Goal: Communication & Community: Ask a question

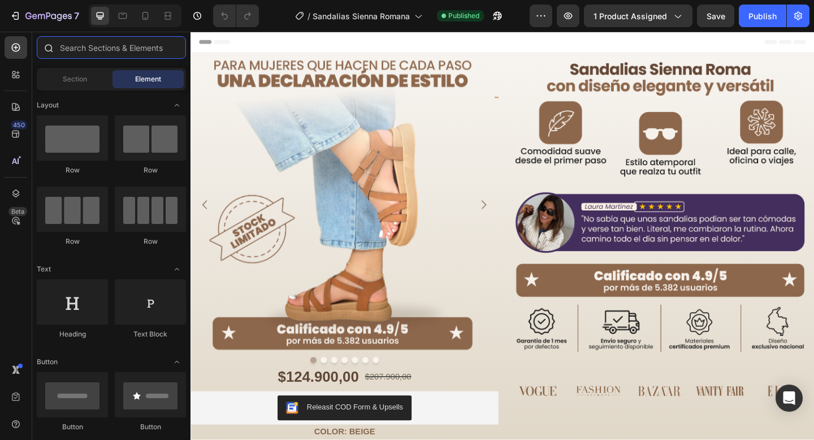
click at [60, 45] on input "text" at bounding box center [111, 47] width 149 height 23
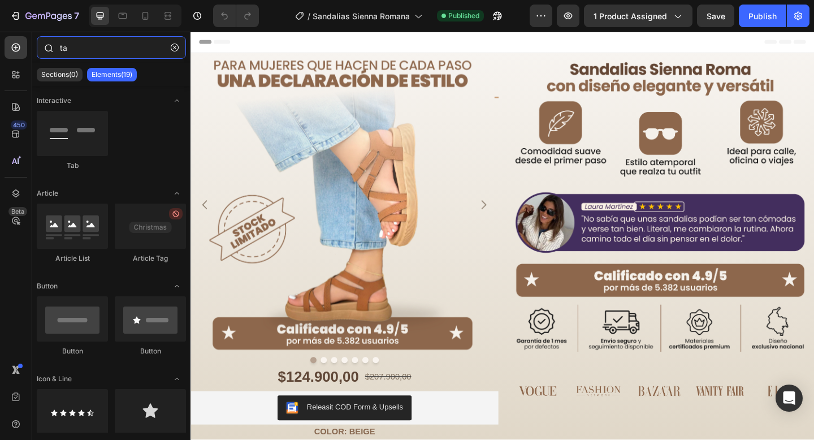
type input "t"
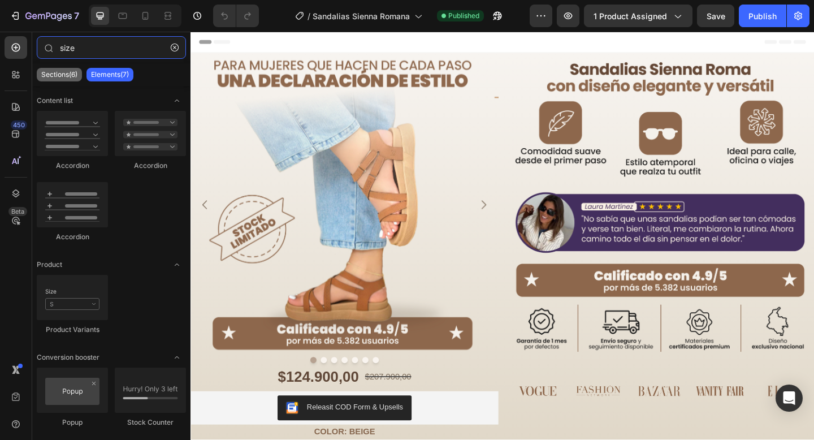
type input "size"
click at [77, 68] on div "Sections(6)" at bounding box center [59, 75] width 45 height 14
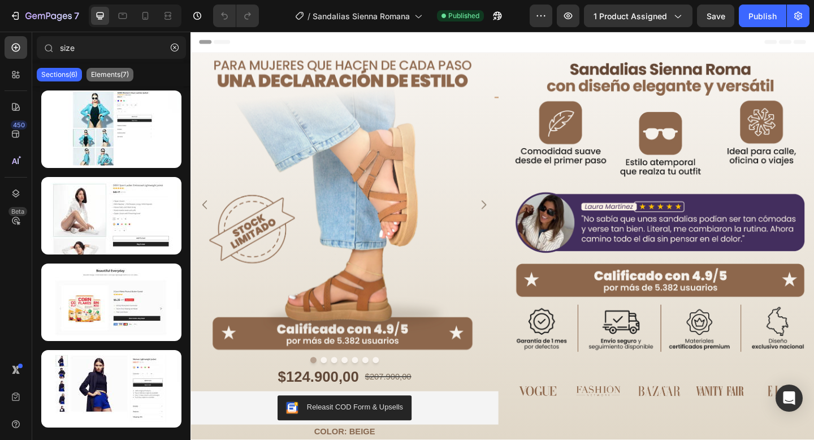
click at [120, 73] on p "Elements(7)" at bounding box center [110, 74] width 38 height 9
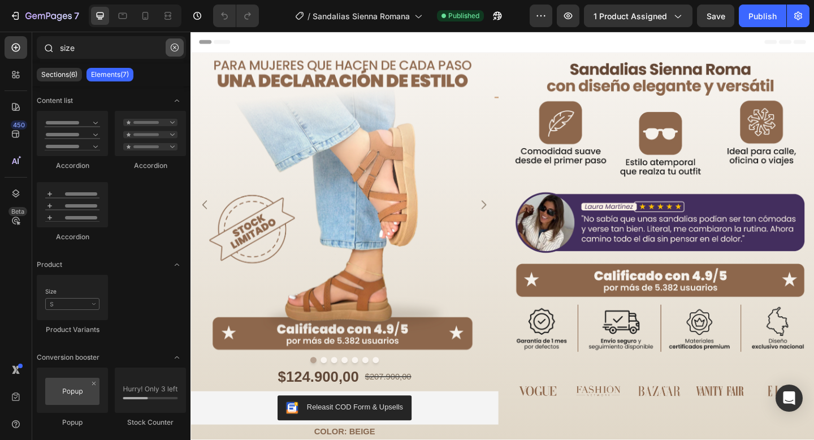
click at [171, 49] on icon "button" at bounding box center [175, 48] width 8 height 8
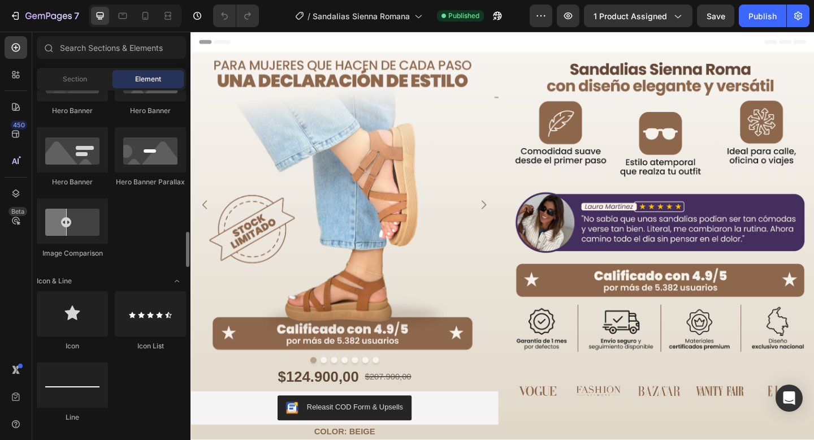
scroll to position [629, 0]
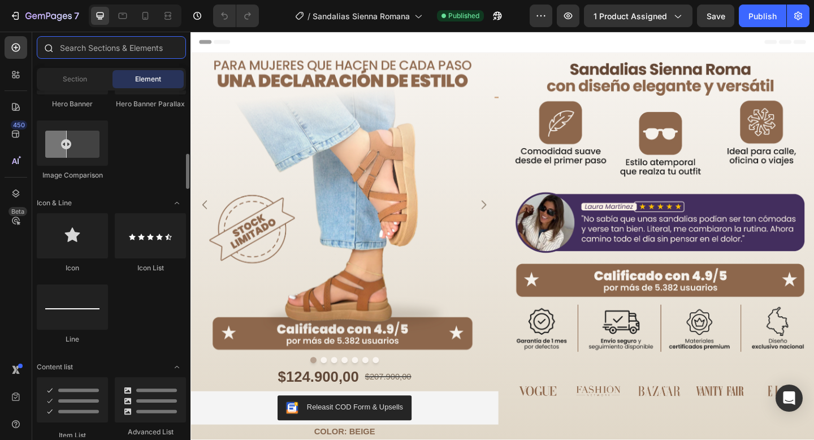
click at [123, 52] on input "text" at bounding box center [111, 47] width 149 height 23
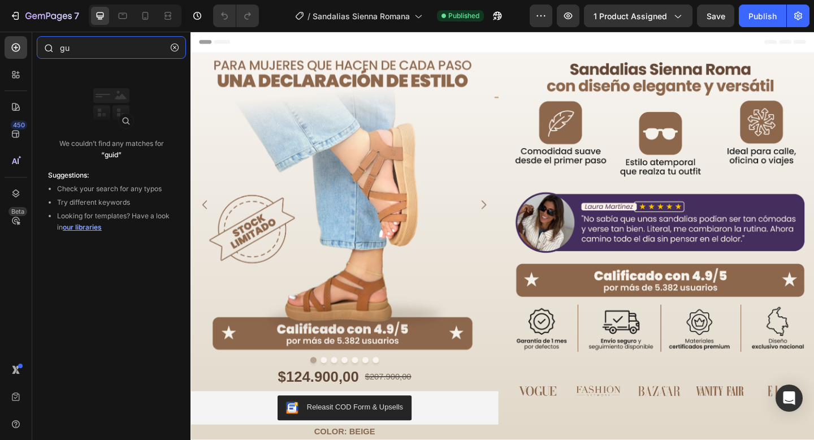
type input "g"
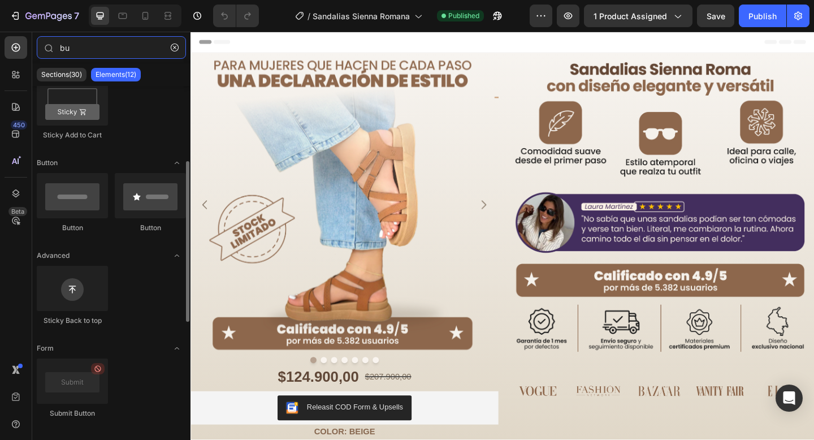
scroll to position [177, 0]
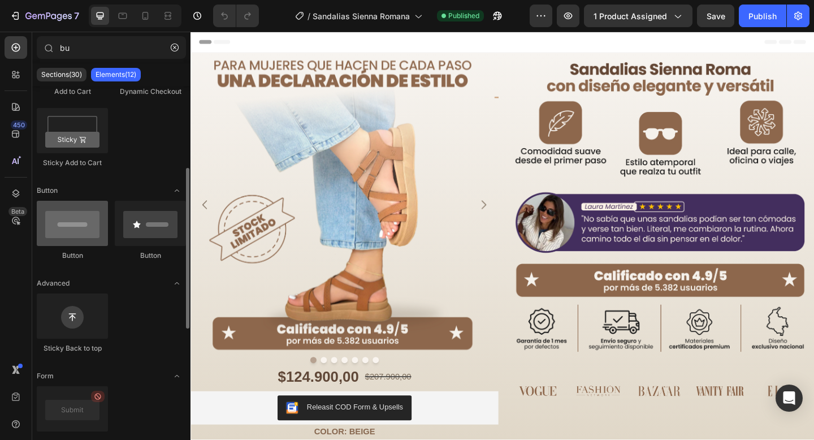
click at [81, 225] on div at bounding box center [72, 223] width 71 height 45
click at [84, 232] on div at bounding box center [72, 223] width 71 height 45
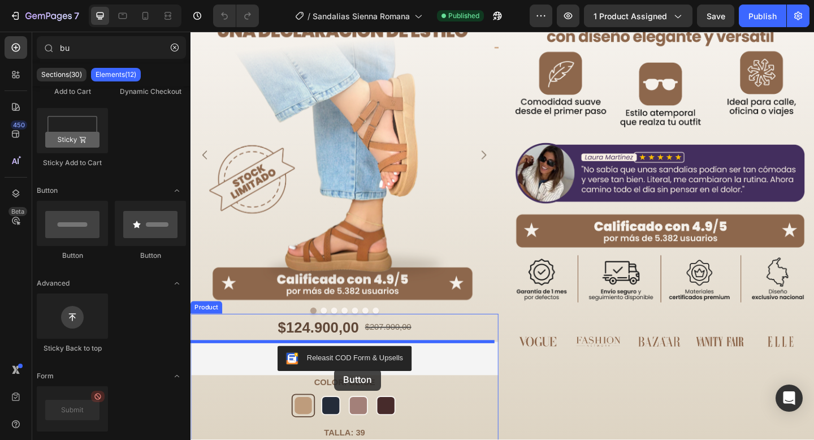
scroll to position [59, 0]
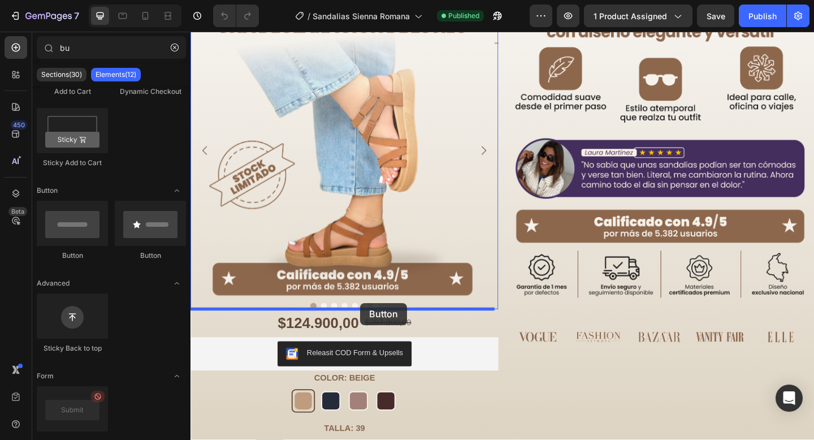
drag, startPoint x: 274, startPoint y: 264, endPoint x: 375, endPoint y: 327, distance: 118.5
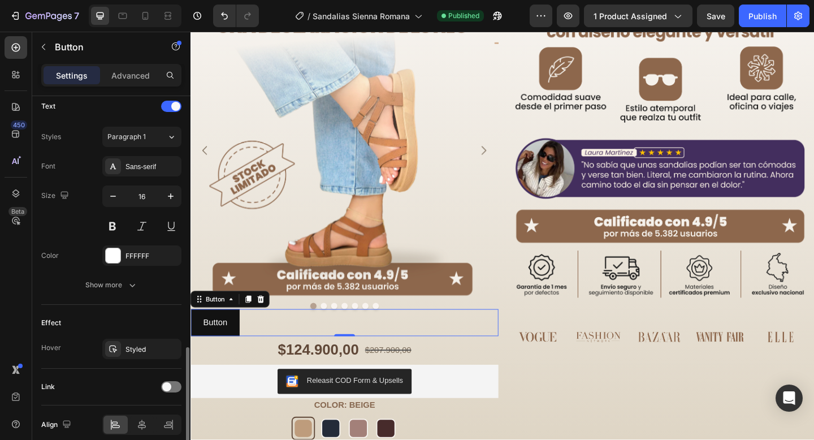
scroll to position [435, 0]
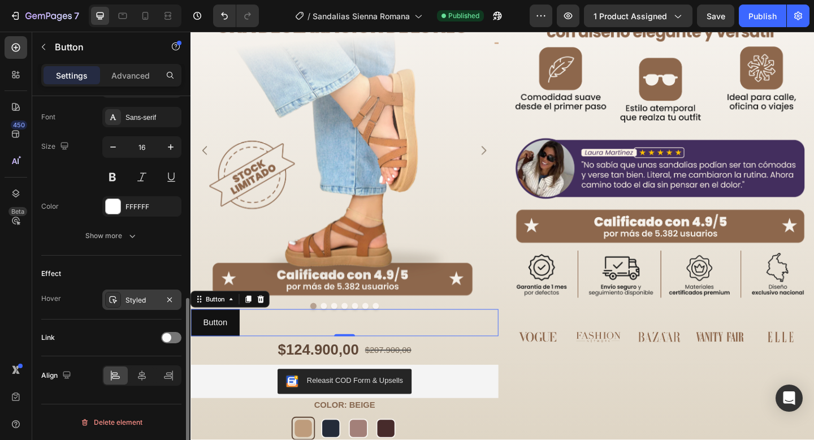
click at [141, 297] on div "Styled" at bounding box center [141, 300] width 33 height 10
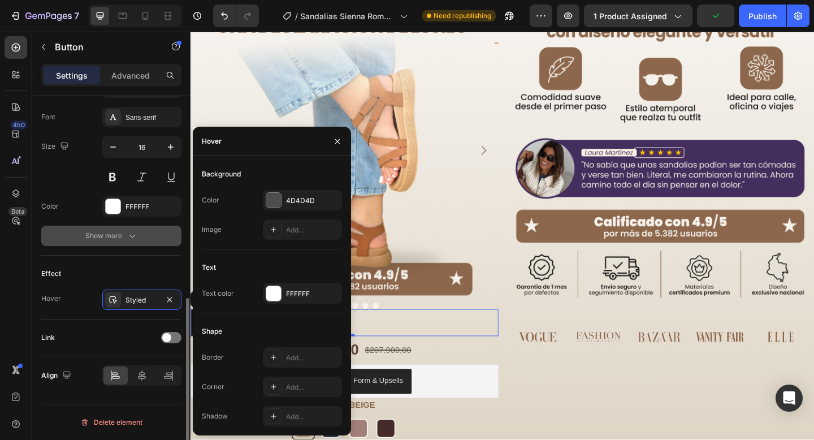
click at [93, 245] on button "Show more" at bounding box center [111, 235] width 140 height 20
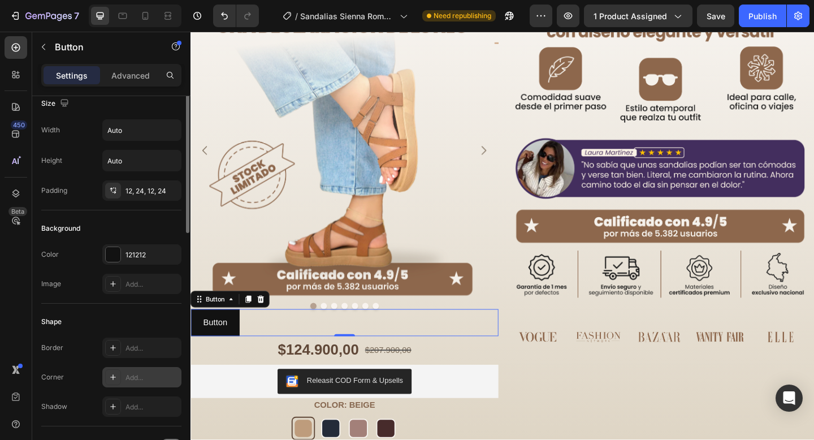
scroll to position [0, 0]
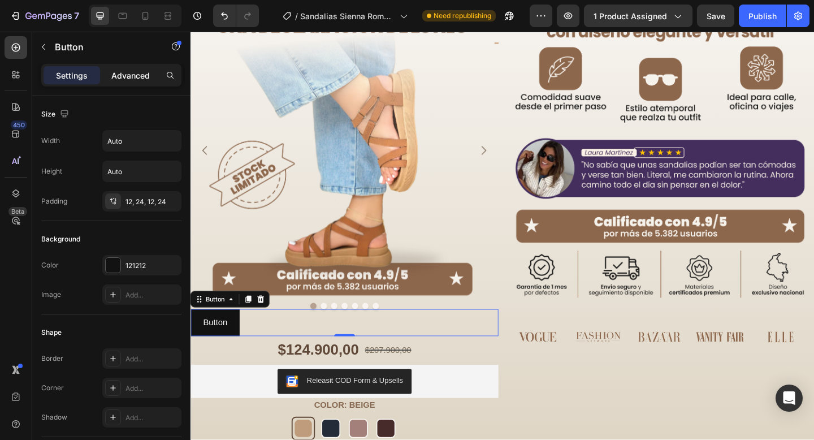
click at [150, 82] on div "Advanced" at bounding box center [130, 75] width 57 height 18
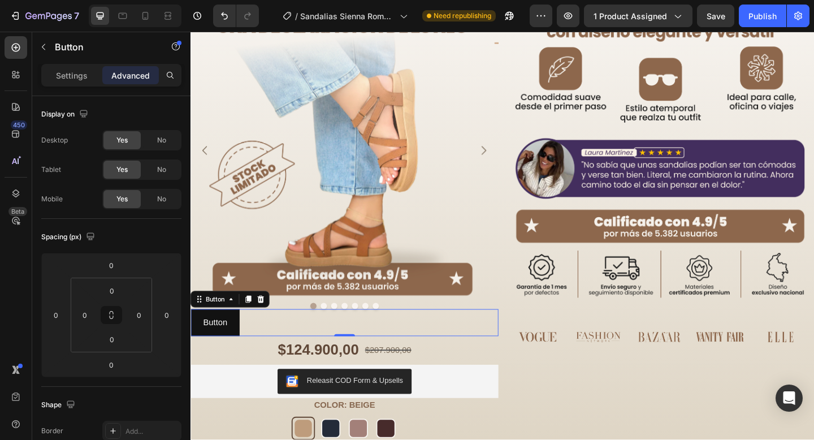
click at [91, 93] on div "Settings Advanced" at bounding box center [111, 80] width 158 height 32
click at [88, 84] on div "Settings Advanced" at bounding box center [111, 75] width 140 height 23
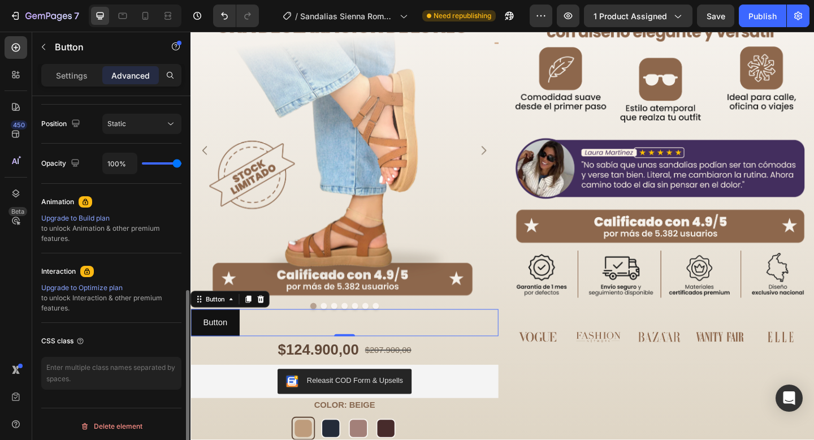
scroll to position [409, 0]
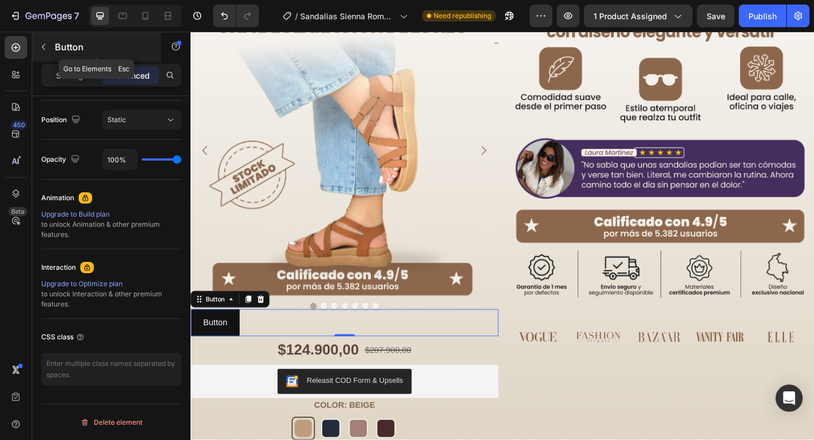
click at [49, 49] on button "button" at bounding box center [43, 47] width 18 height 18
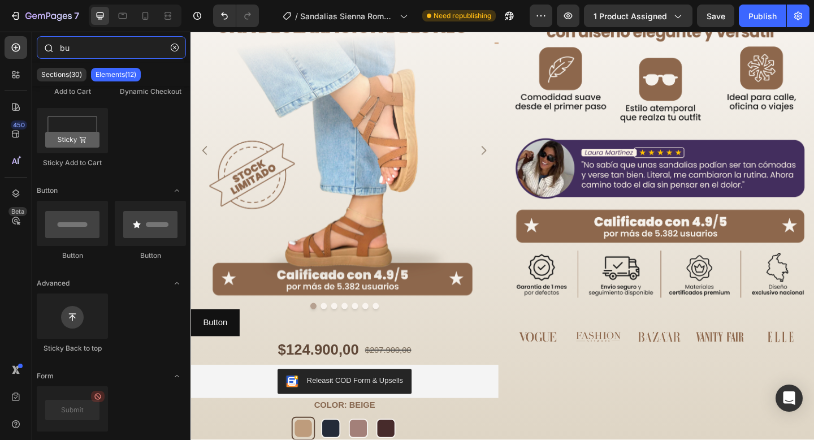
click at [112, 46] on input "bu" at bounding box center [111, 47] width 149 height 23
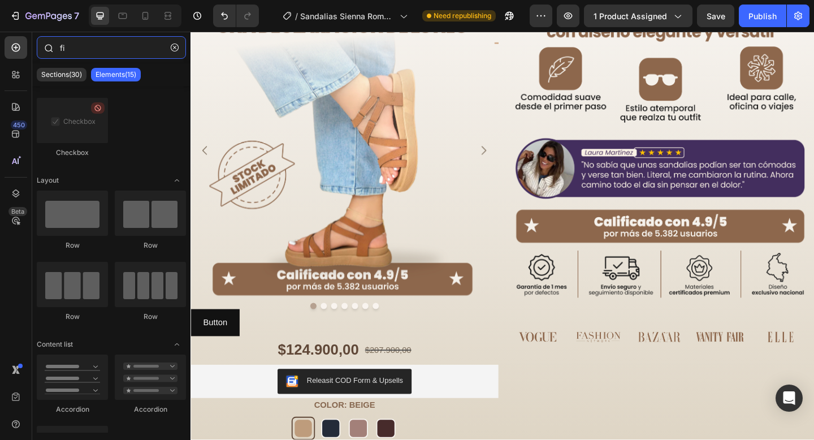
scroll to position [0, 0]
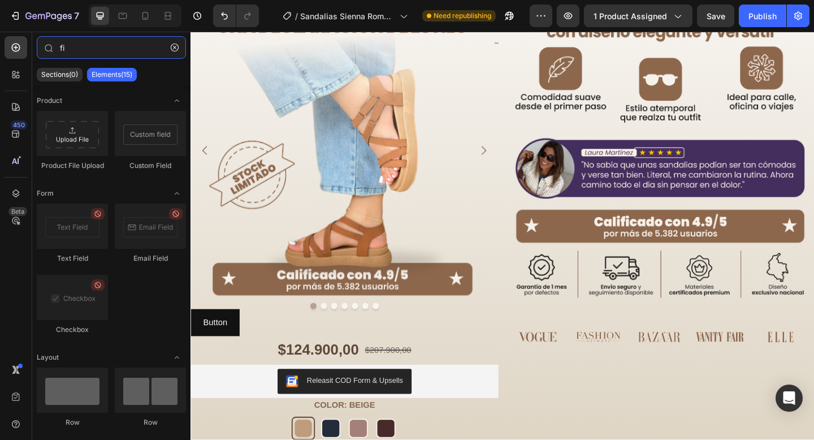
type input "f"
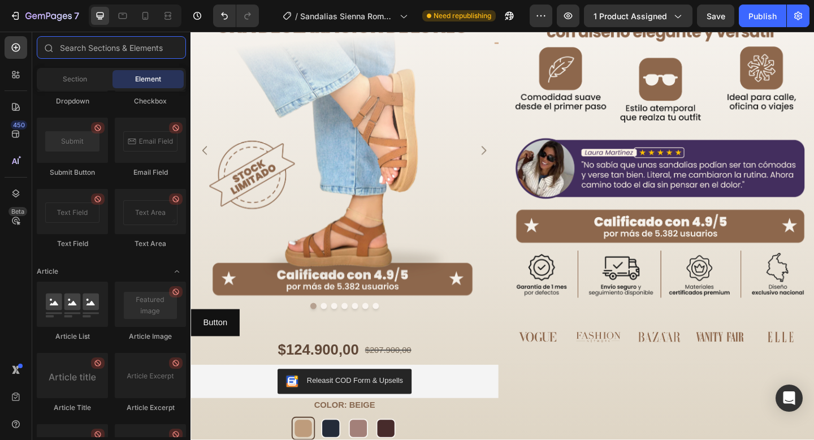
scroll to position [2381, 0]
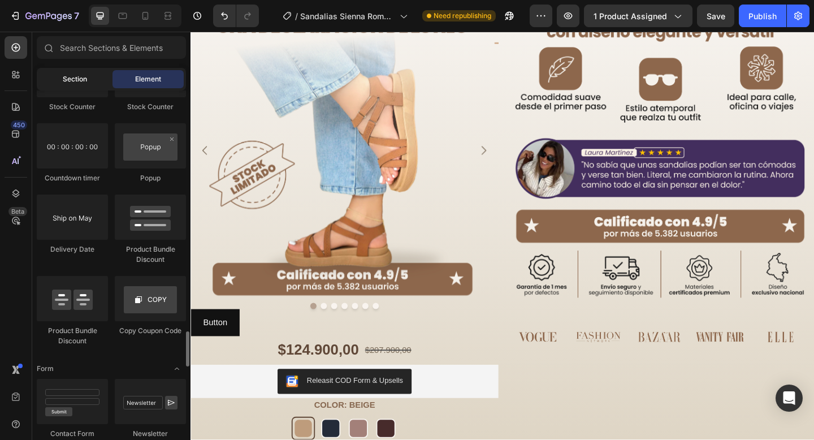
click at [85, 85] on div "Section" at bounding box center [74, 79] width 71 height 18
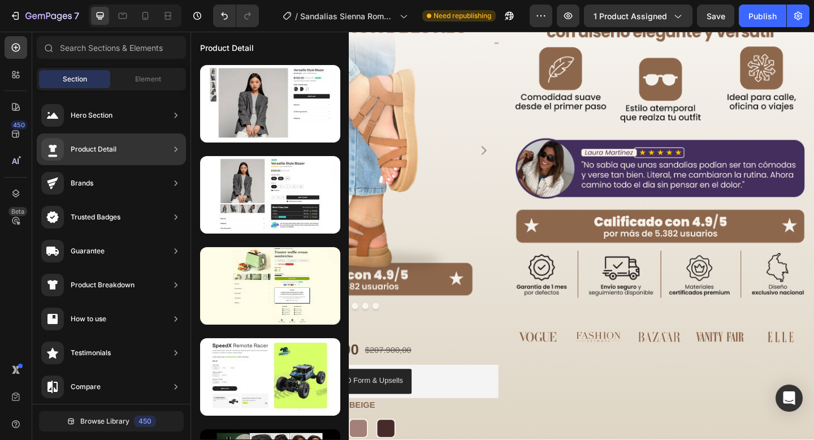
click at [88, 161] on div "Product Detail" at bounding box center [111, 149] width 149 height 32
click at [92, 155] on div "Product Detail" at bounding box center [78, 149] width 75 height 23
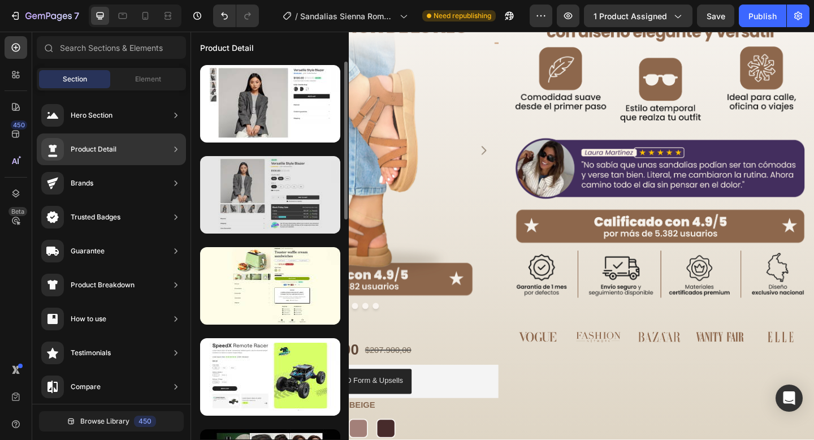
click at [227, 180] on div at bounding box center [270, 194] width 140 height 77
click at [294, 179] on div at bounding box center [270, 194] width 140 height 77
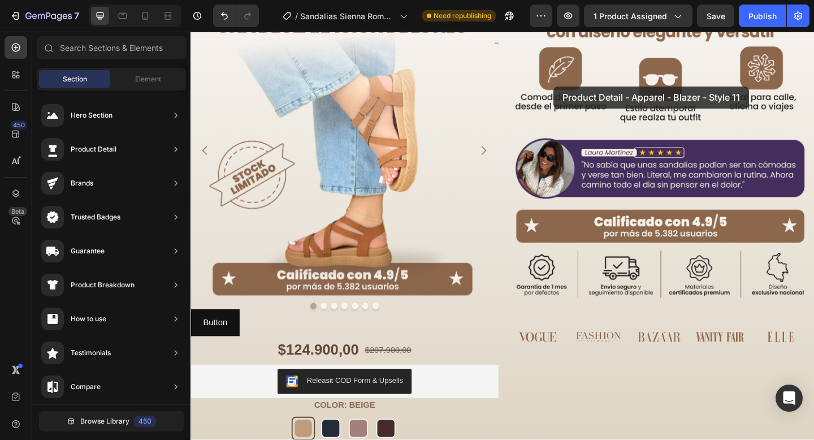
scroll to position [0, 0]
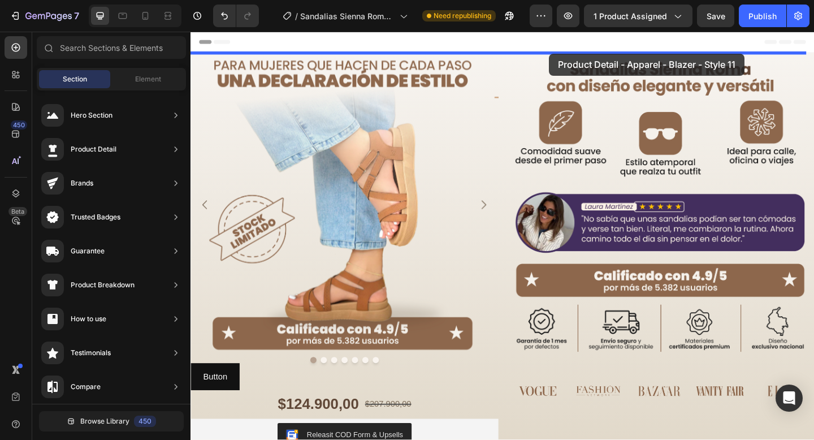
drag, startPoint x: 484, startPoint y: 211, endPoint x: 580, endPoint y: 55, distance: 182.9
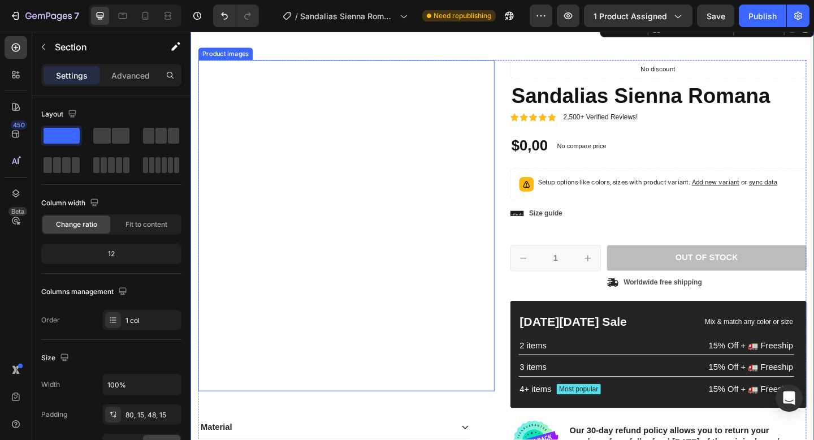
scroll to position [38, 0]
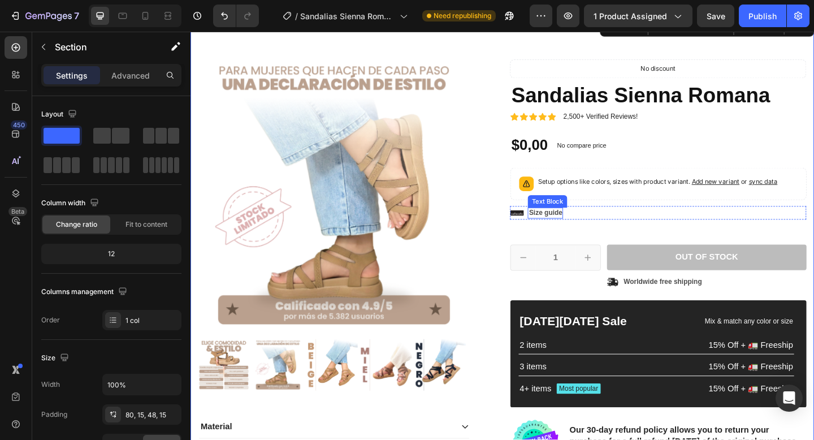
click at [568, 230] on p "Size guide" at bounding box center [576, 229] width 36 height 10
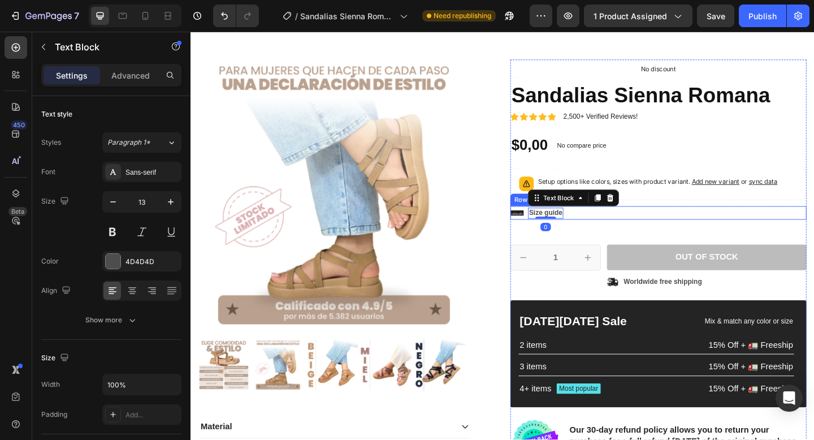
click at [596, 231] on div "Icon Size guide Text Block 0 Row" at bounding box center [699, 228] width 322 height 15
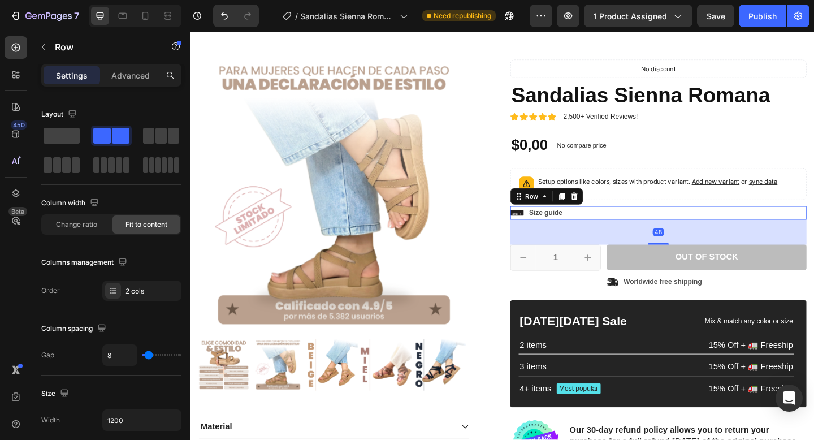
click at [596, 228] on div "Icon Size guide Text Block Row 48" at bounding box center [699, 228] width 322 height 15
click at [572, 227] on p "Size guide" at bounding box center [576, 229] width 36 height 10
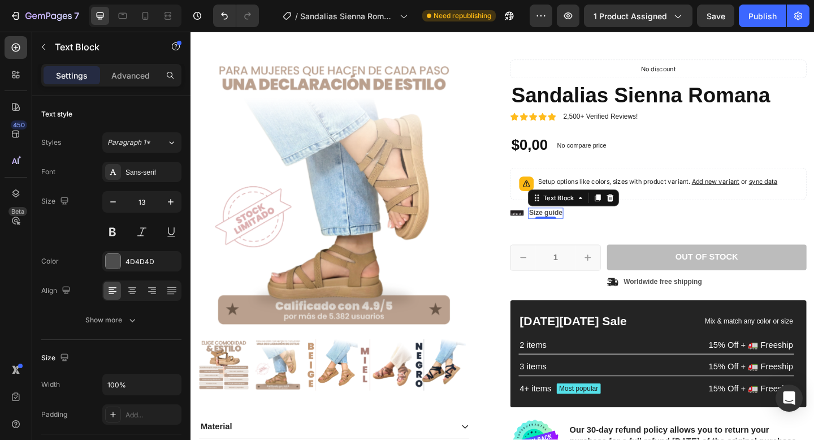
click at [572, 227] on p "Size guide" at bounding box center [576, 229] width 36 height 10
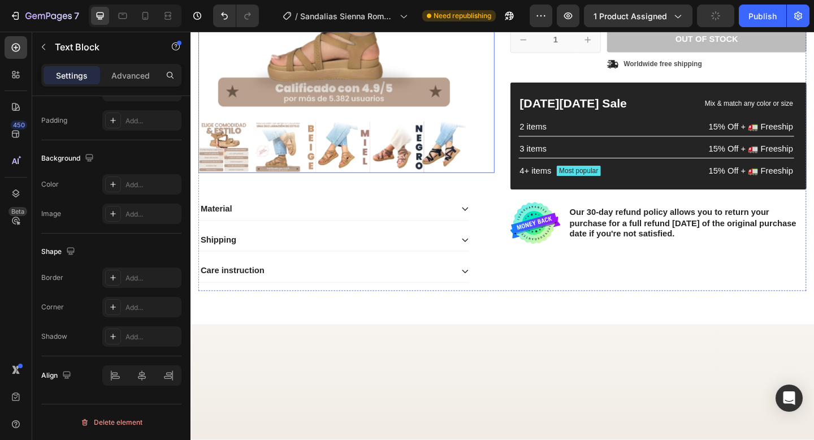
scroll to position [0, 0]
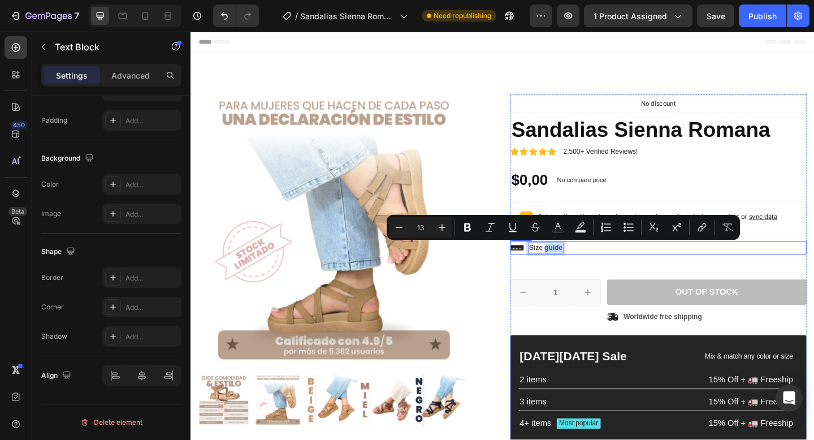
click at [596, 272] on div "Icon Size guide Text Block 0 Row" at bounding box center [699, 266] width 322 height 15
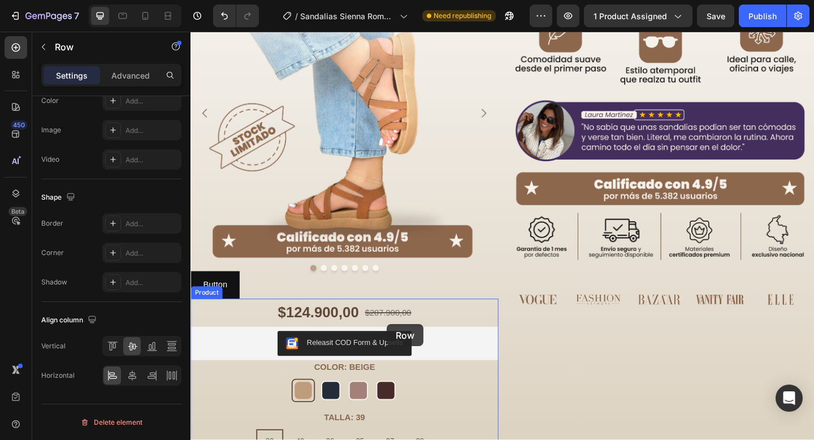
scroll to position [768, 0]
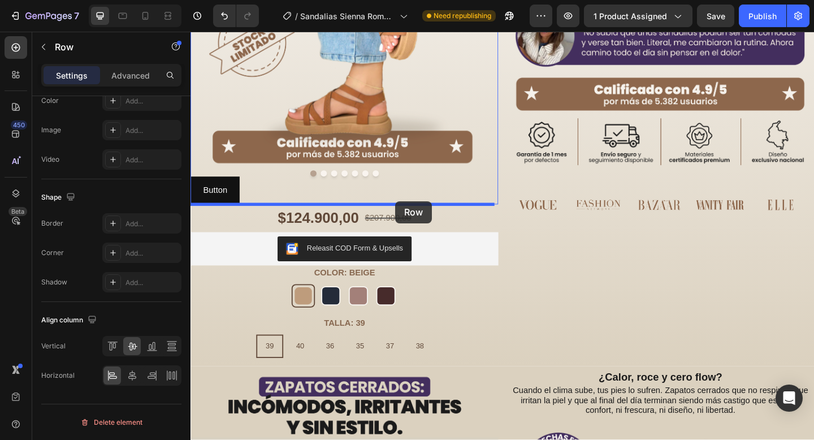
drag, startPoint x: 550, startPoint y: 248, endPoint x: 413, endPoint y: 216, distance: 141.0
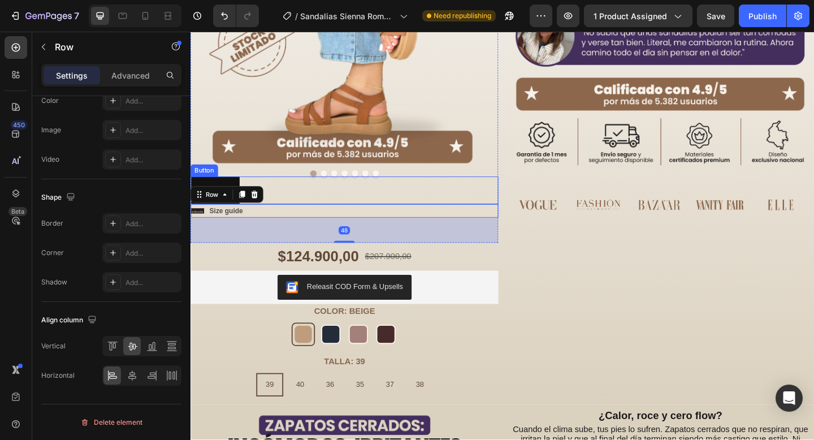
click at [285, 196] on div "Button Button" at bounding box center [357, 204] width 335 height 30
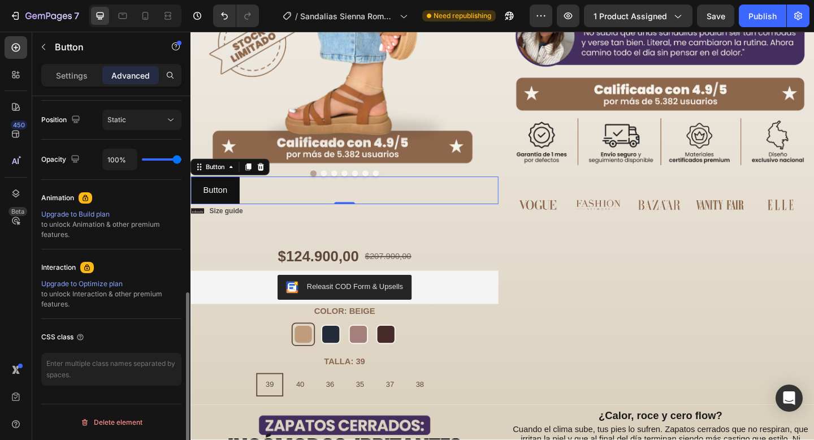
scroll to position [0, 0]
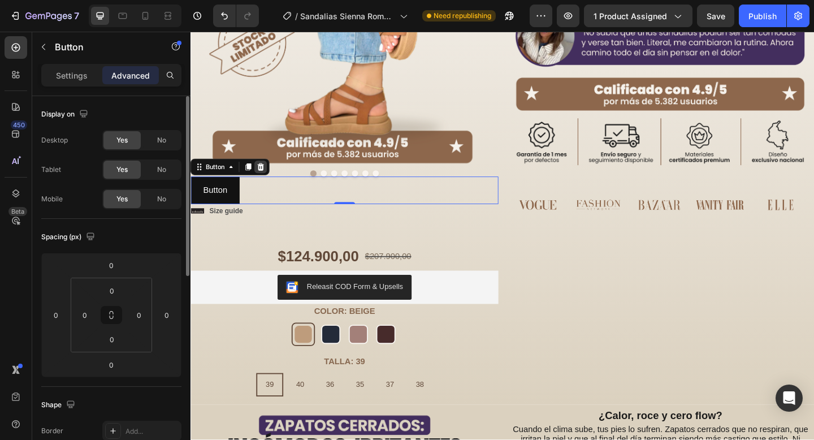
click at [263, 176] on icon at bounding box center [266, 178] width 9 height 9
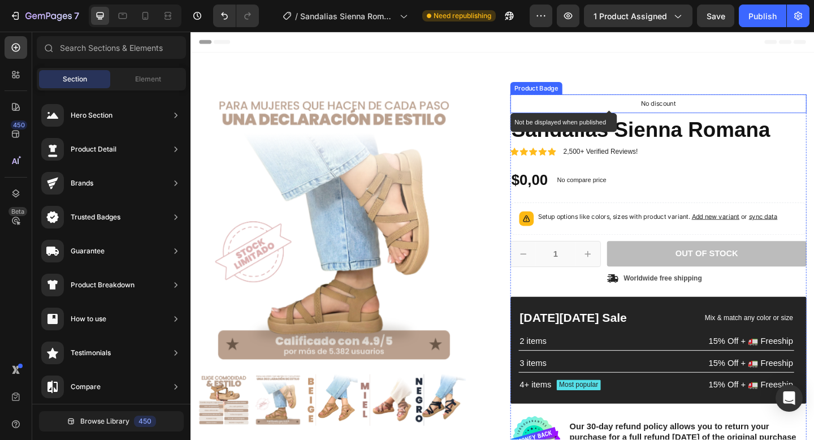
click at [627, 120] on div "No discount" at bounding box center [699, 110] width 322 height 20
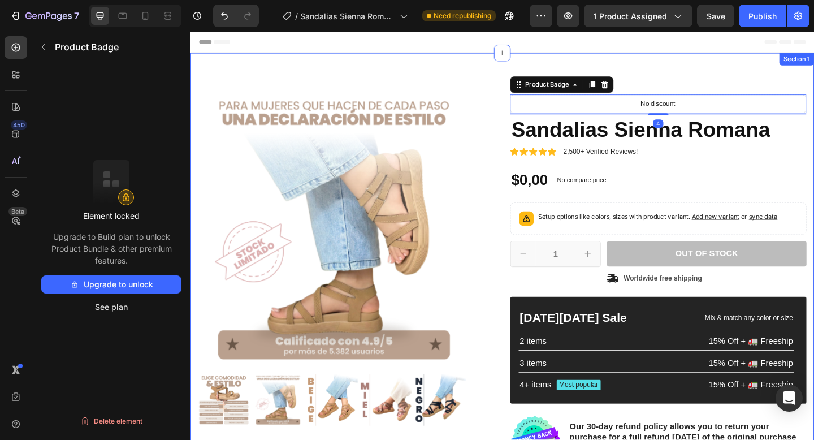
click at [649, 63] on div "Product Images Material Shipping Care instruction Accordion Icon Icon Icon Icon…" at bounding box center [529, 340] width 678 height 570
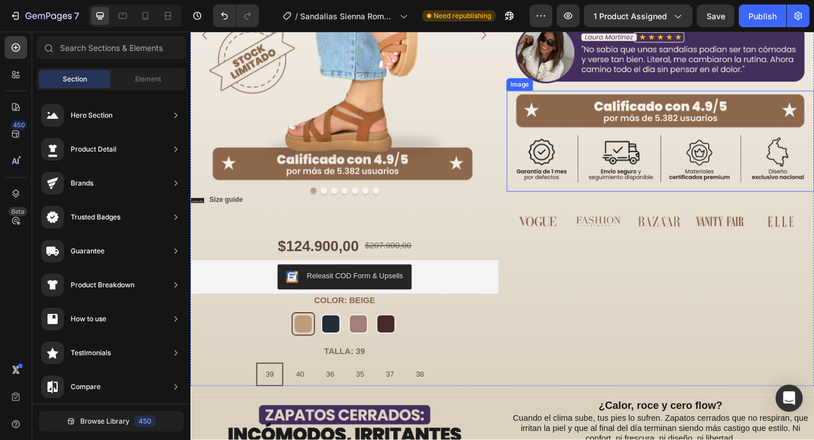
scroll to position [179, 0]
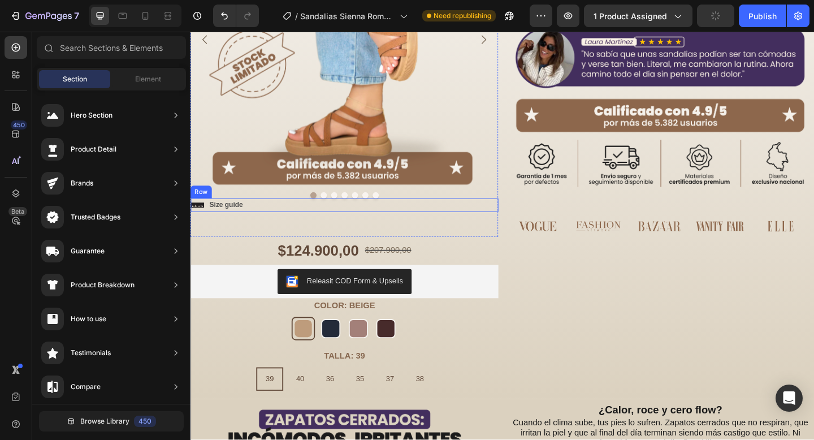
click at [290, 221] on div "Icon Size guide Text Block Row" at bounding box center [357, 220] width 335 height 15
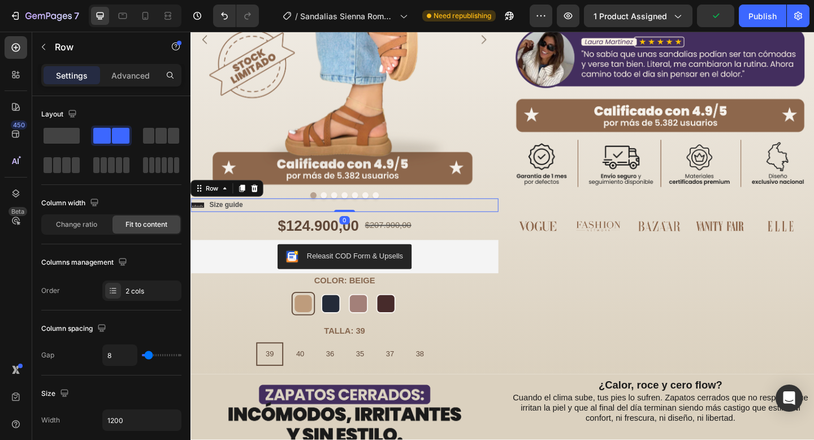
drag, startPoint x: 357, startPoint y: 253, endPoint x: 390, endPoint y: 176, distance: 83.5
click at [390, 176] on div "Image Image Image Image Image Image Image Carousel Icon Size guide Text Block R…" at bounding box center [357, 52] width 335 height 352
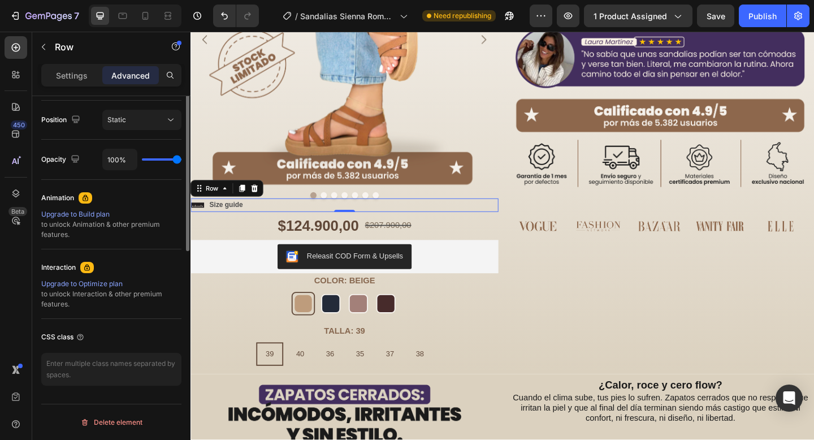
scroll to position [0, 0]
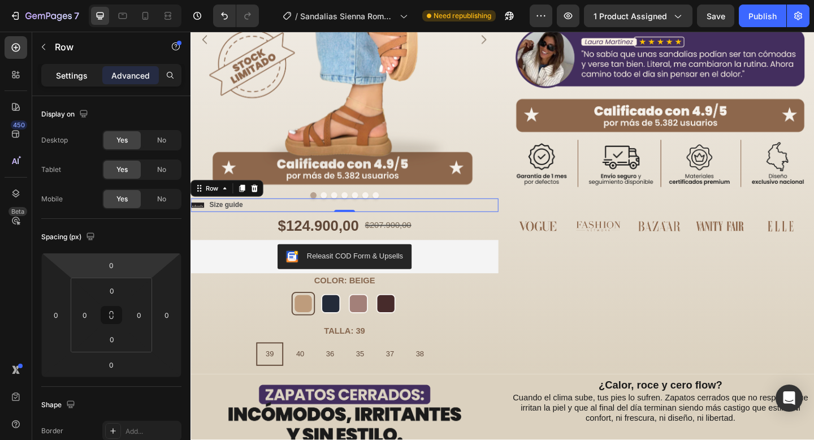
click at [70, 70] on p "Settings" at bounding box center [72, 76] width 32 height 12
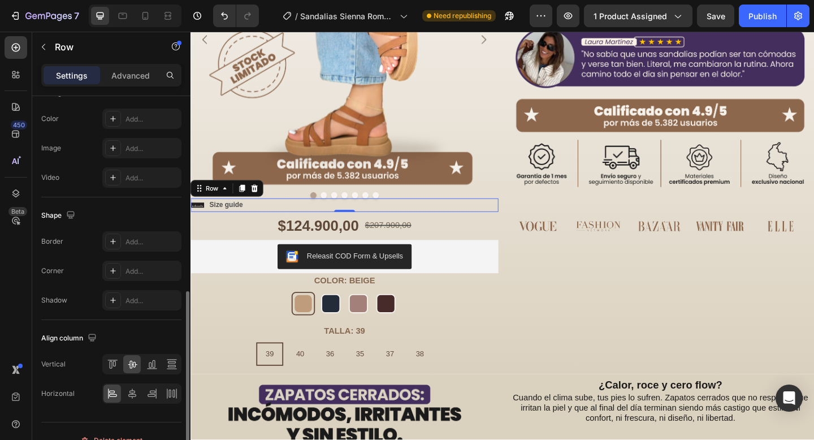
scroll to position [442, 0]
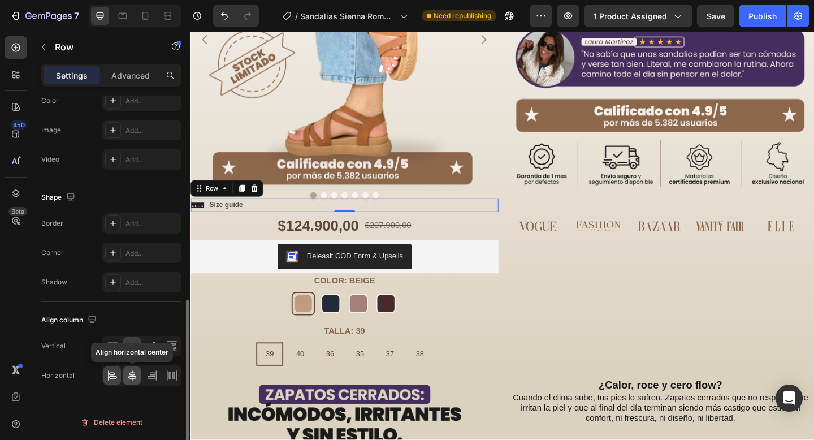
click at [132, 377] on icon at bounding box center [132, 375] width 11 height 11
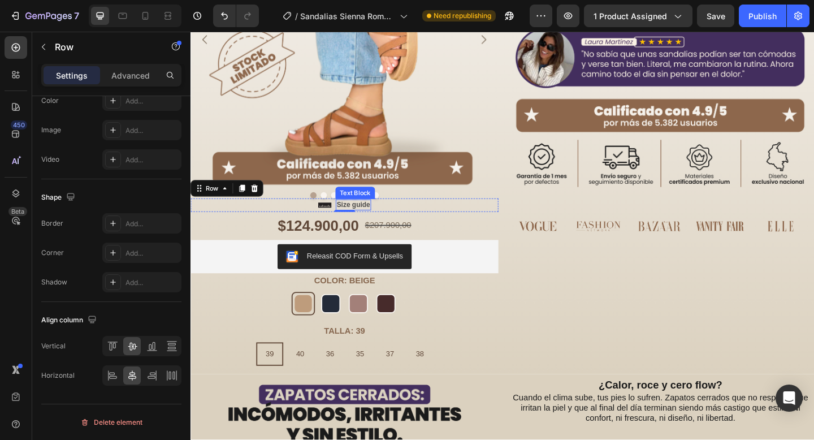
click at [370, 223] on p "Size guide" at bounding box center [367, 220] width 36 height 10
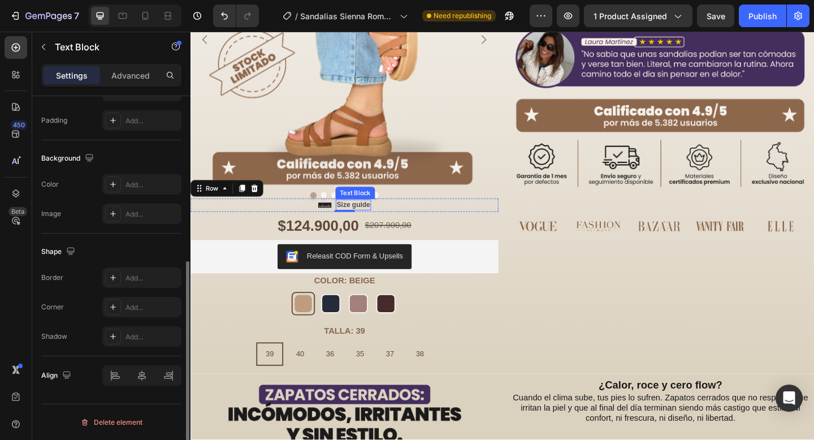
scroll to position [0, 0]
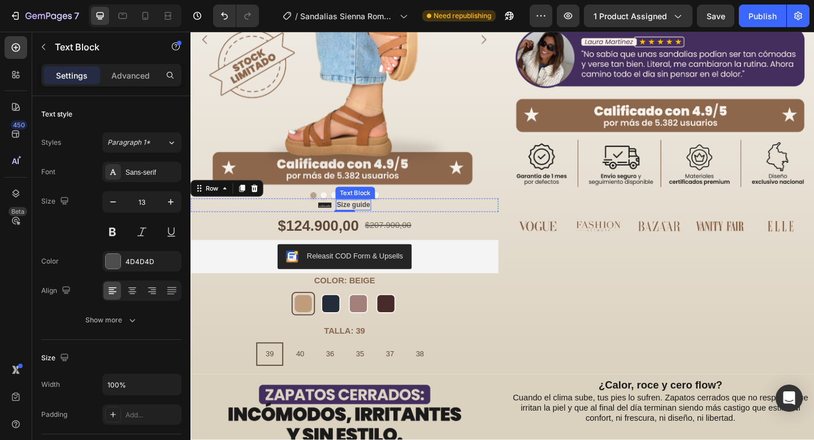
click at [370, 223] on p "Size guide" at bounding box center [367, 220] width 36 height 10
click at [323, 221] on icon at bounding box center [323, 221] width 15 height 6
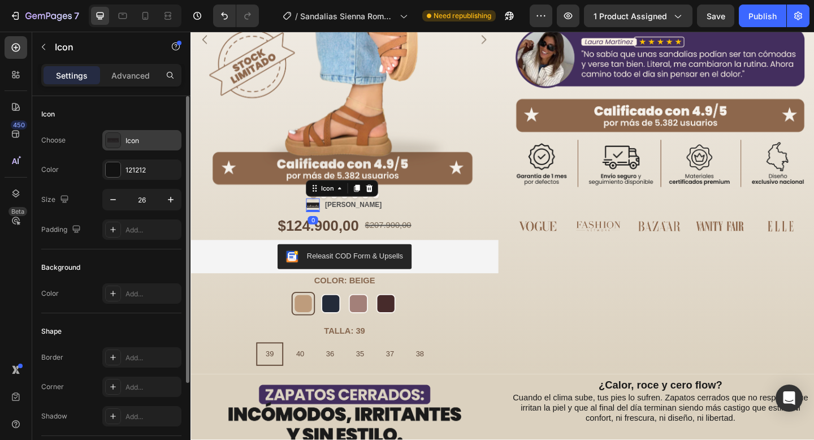
click at [115, 137] on icon at bounding box center [112, 139] width 11 height 11
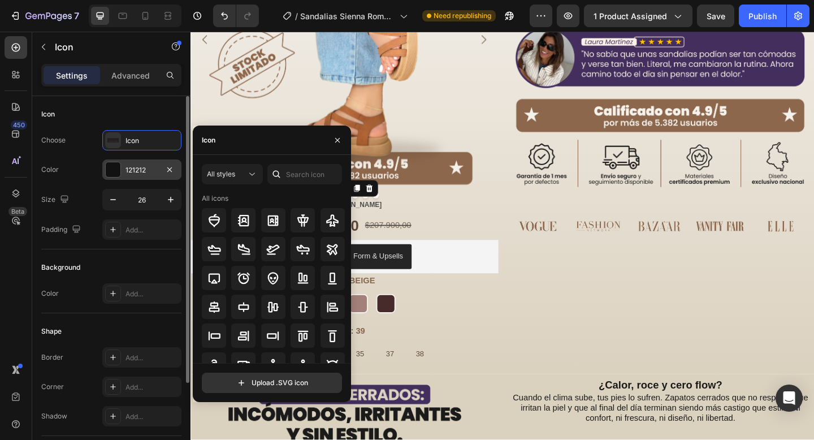
click at [115, 166] on div at bounding box center [113, 169] width 15 height 15
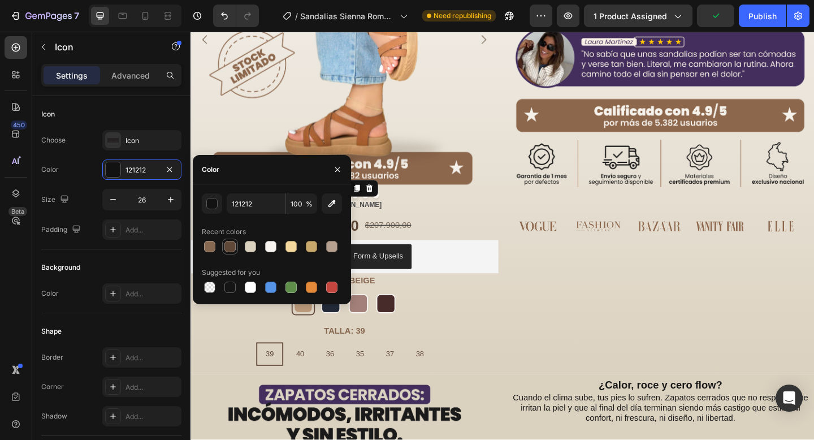
click at [234, 246] on div at bounding box center [229, 246] width 11 height 11
type input "604838"
click at [424, 220] on div "Icon 0 GUÍA DE TALLAS Text Block Row" at bounding box center [357, 220] width 335 height 15
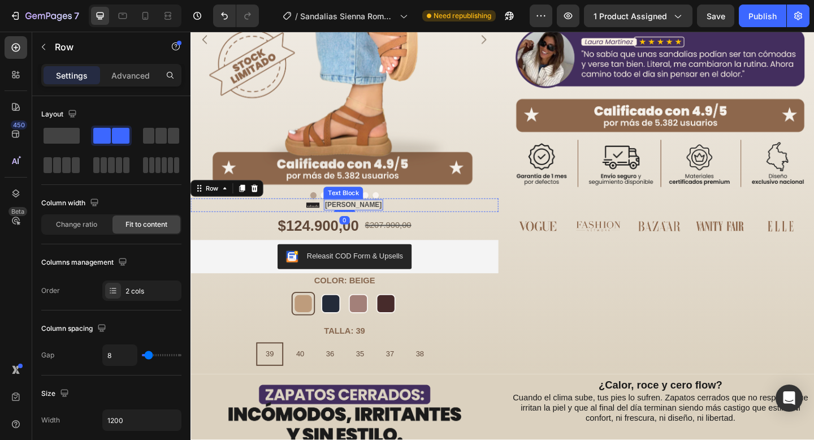
click at [378, 221] on p "[PERSON_NAME]" at bounding box center [367, 220] width 62 height 10
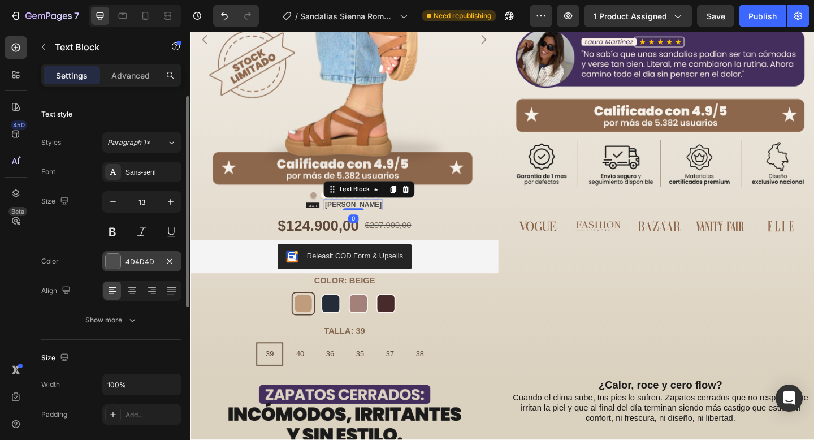
click at [116, 254] on div at bounding box center [113, 261] width 15 height 15
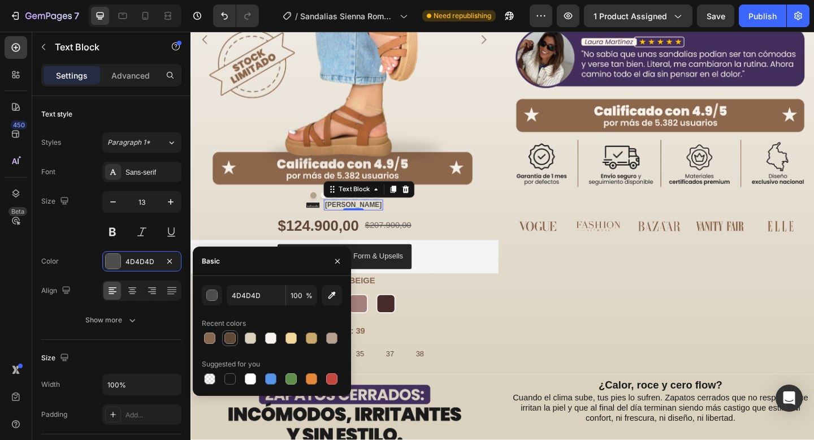
click at [227, 342] on div at bounding box center [229, 337] width 11 height 11
type input "604838"
click at [454, 218] on div "Icon GUÍA DE TALLAS Text Block 0 Row" at bounding box center [357, 220] width 335 height 15
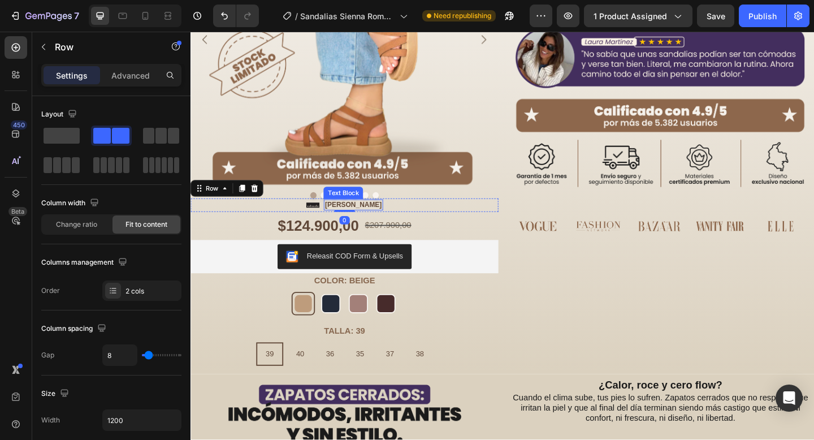
click at [370, 223] on p "[PERSON_NAME]" at bounding box center [367, 220] width 62 height 10
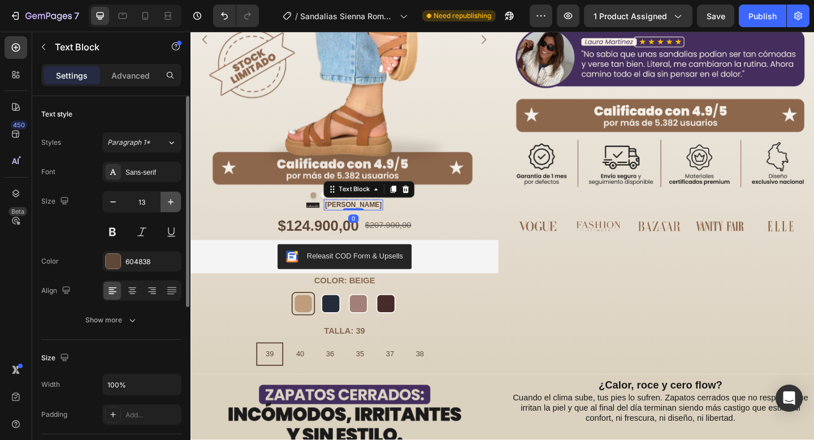
click at [175, 196] on icon "button" at bounding box center [170, 201] width 11 height 11
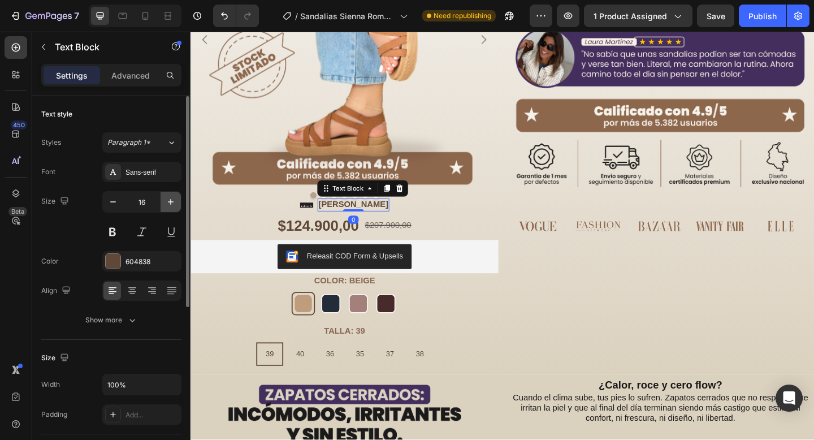
click at [173, 199] on icon "button" at bounding box center [170, 201] width 11 height 11
type input "18"
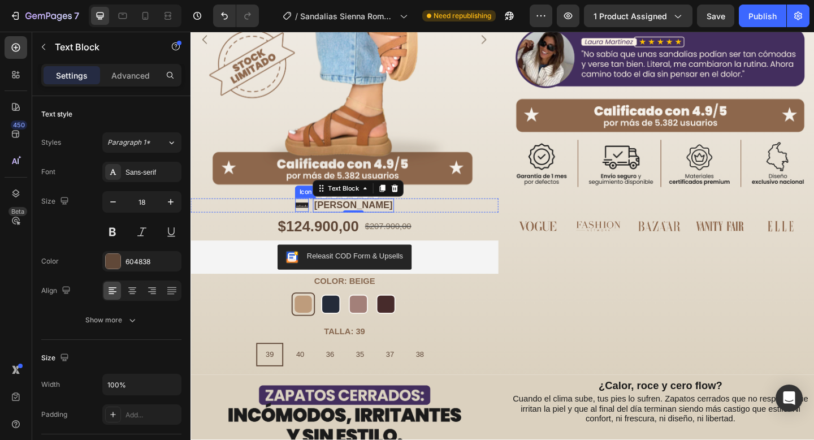
click at [311, 219] on icon at bounding box center [311, 221] width 15 height 6
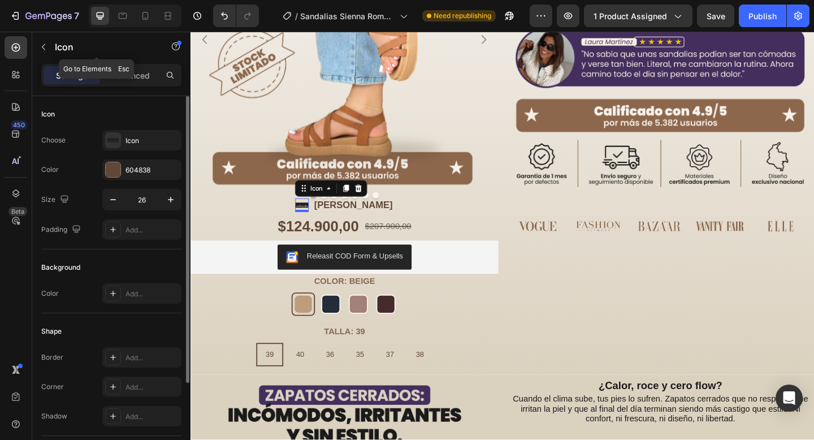
click at [147, 62] on div "Icon" at bounding box center [96, 48] width 129 height 32
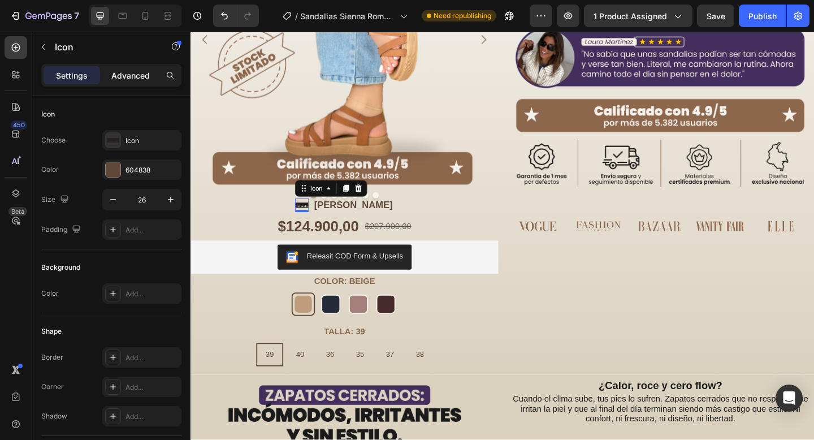
click at [146, 81] on div "Advanced" at bounding box center [130, 75] width 57 height 18
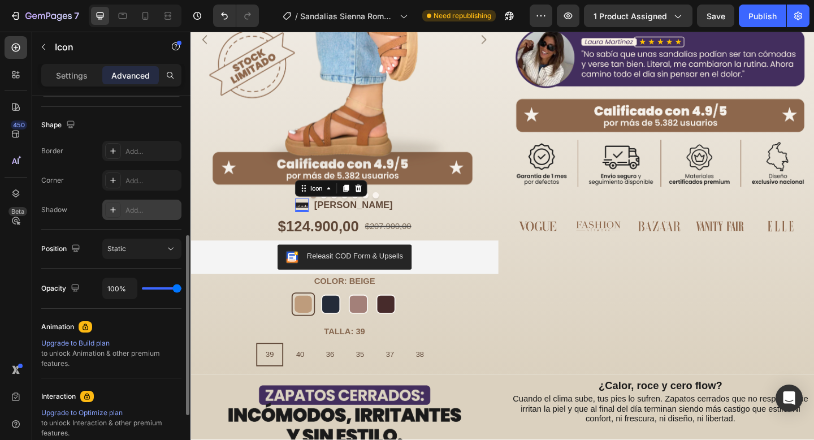
scroll to position [279, 0]
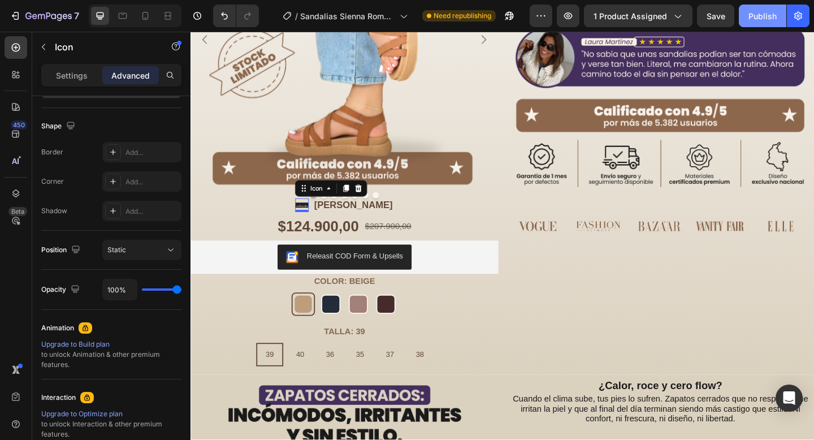
click at [757, 13] on div "Publish" at bounding box center [762, 16] width 28 height 12
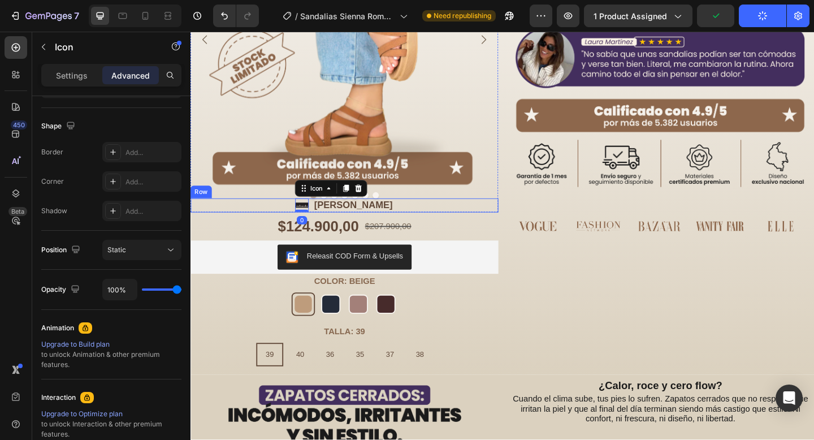
click at [417, 218] on div "Icon 0 GUÍA DE TALLAS Text Block Row" at bounding box center [357, 220] width 335 height 15
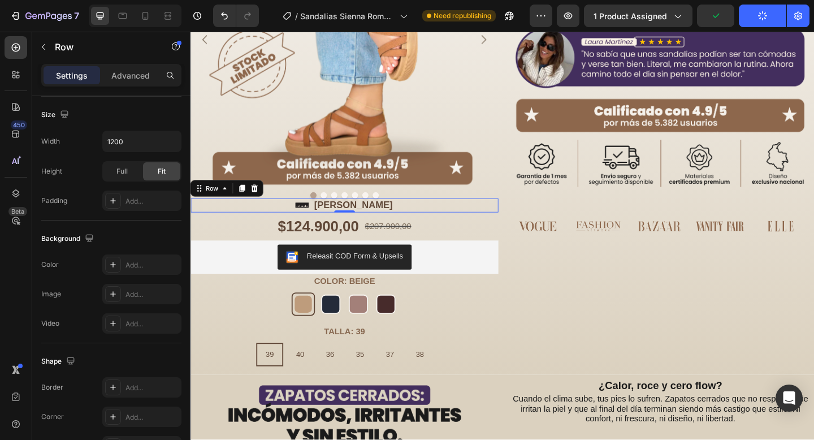
scroll to position [0, 0]
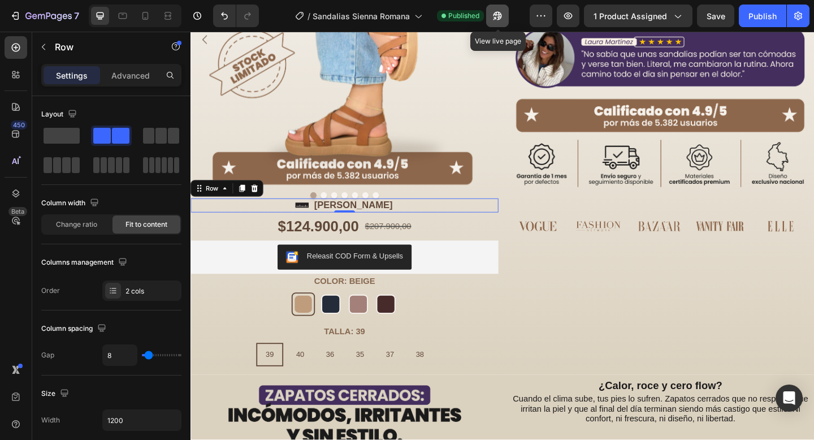
click at [500, 12] on icon "button" at bounding box center [497, 15] width 11 height 11
click at [363, 221] on p "[PERSON_NAME]" at bounding box center [366, 220] width 85 height 13
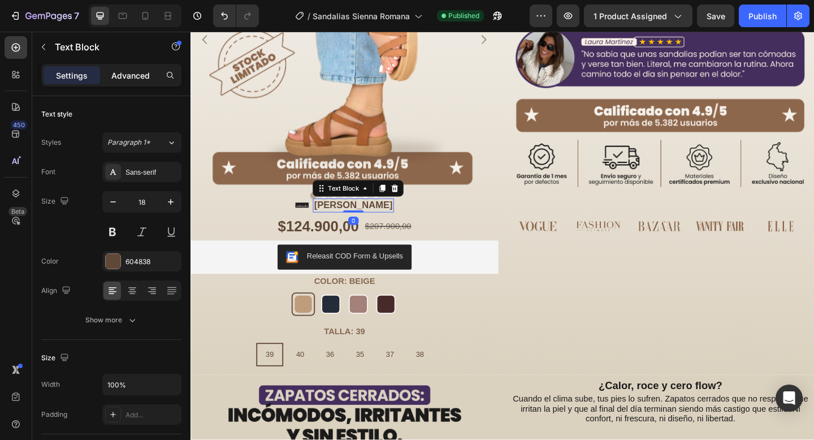
click at [141, 71] on p "Advanced" at bounding box center [130, 76] width 38 height 12
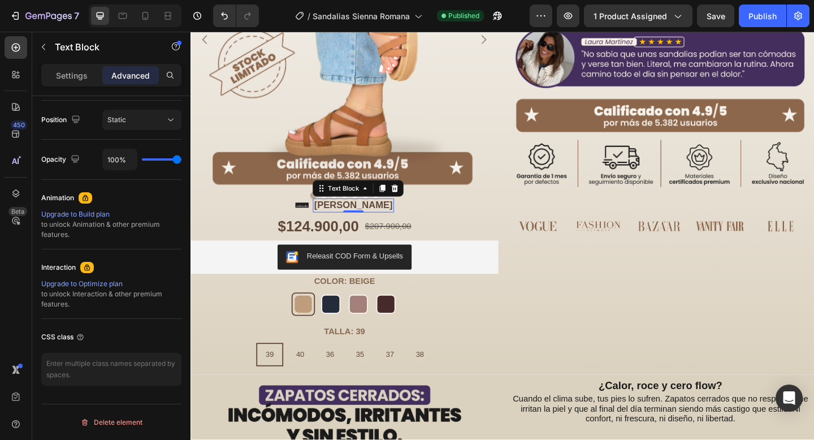
scroll to position [34, 0]
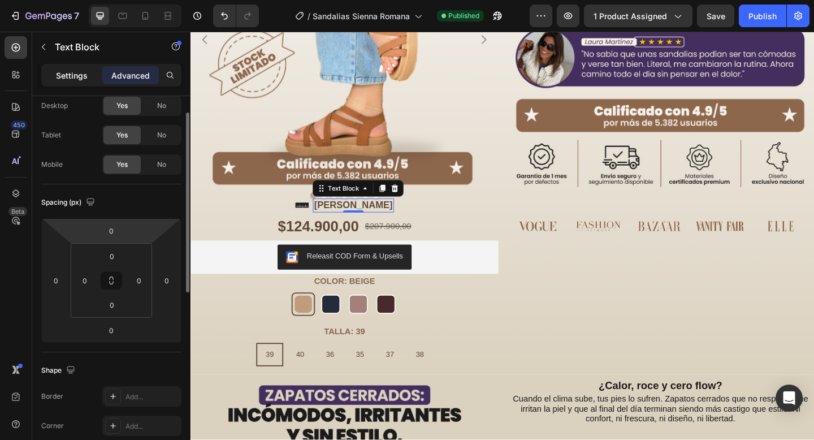
click at [80, 72] on p "Settings" at bounding box center [72, 76] width 32 height 12
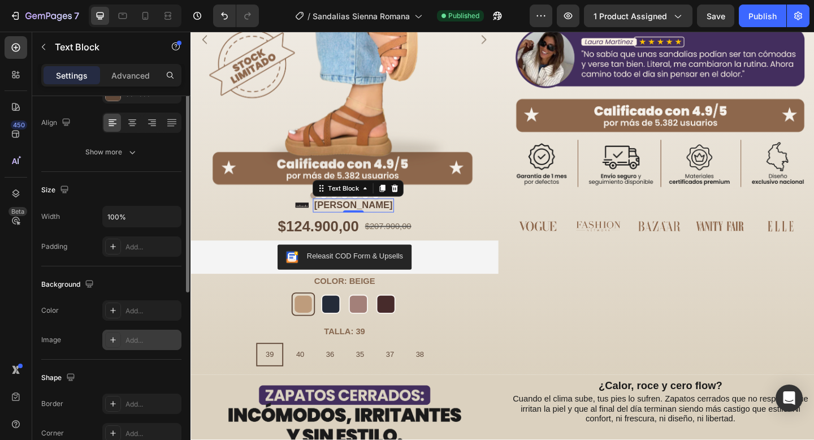
scroll to position [0, 0]
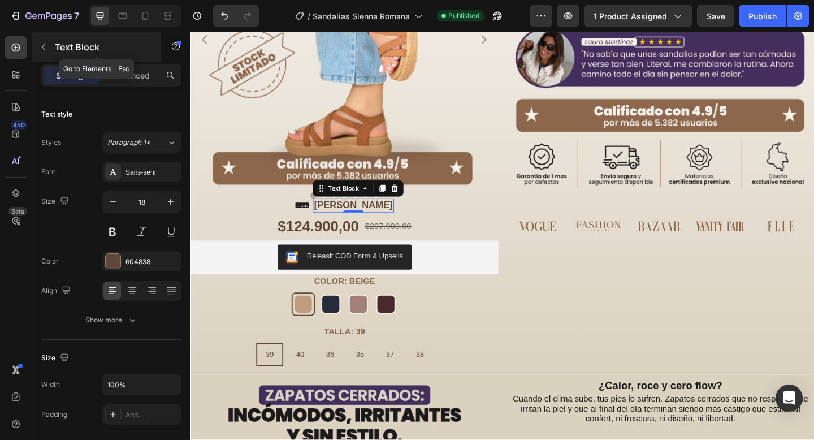
click at [46, 40] on button "button" at bounding box center [43, 47] width 18 height 18
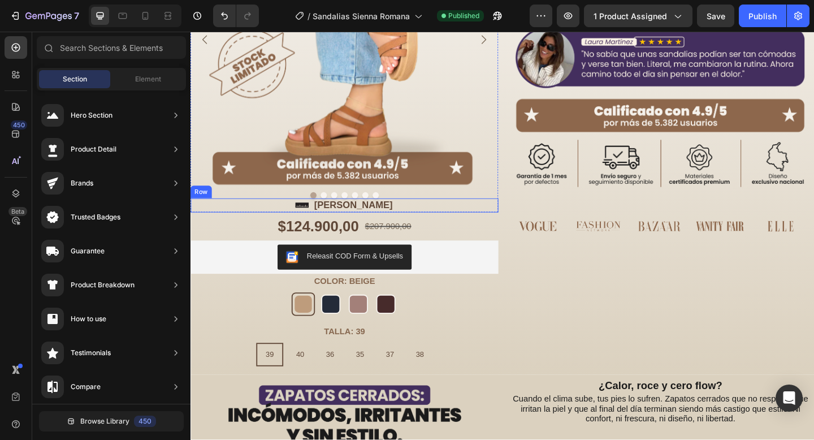
click at [455, 221] on div "Icon GUÍA DE TALLAS Text Block Row" at bounding box center [357, 220] width 335 height 15
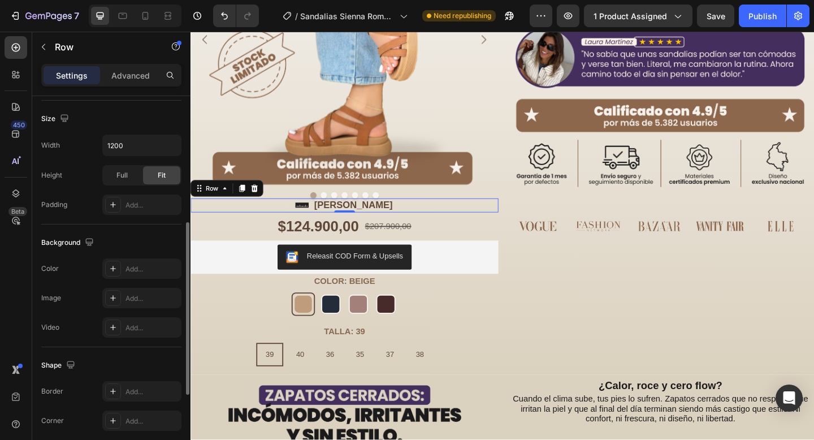
scroll to position [442, 0]
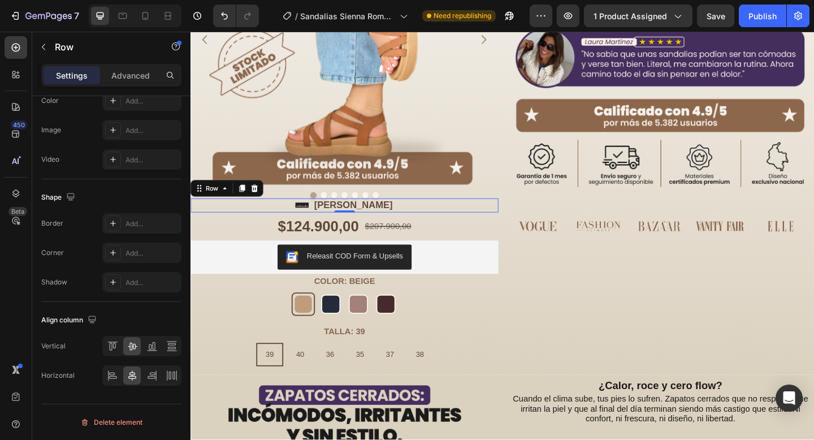
click at [228, 219] on div "Icon GUÍA DE TALLAS Text Block Row 0" at bounding box center [357, 220] width 335 height 15
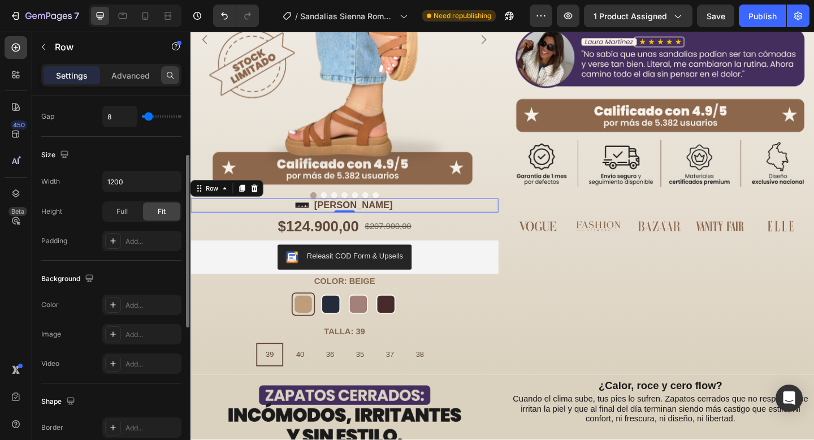
scroll to position [274, 0]
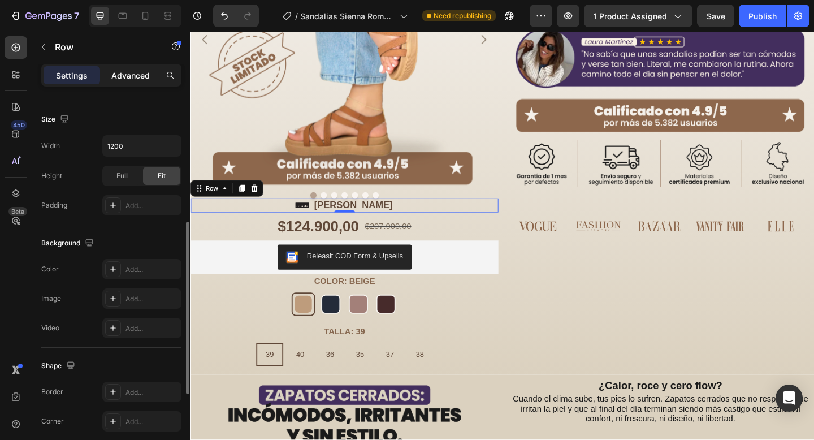
click at [145, 68] on div "Advanced" at bounding box center [130, 75] width 57 height 18
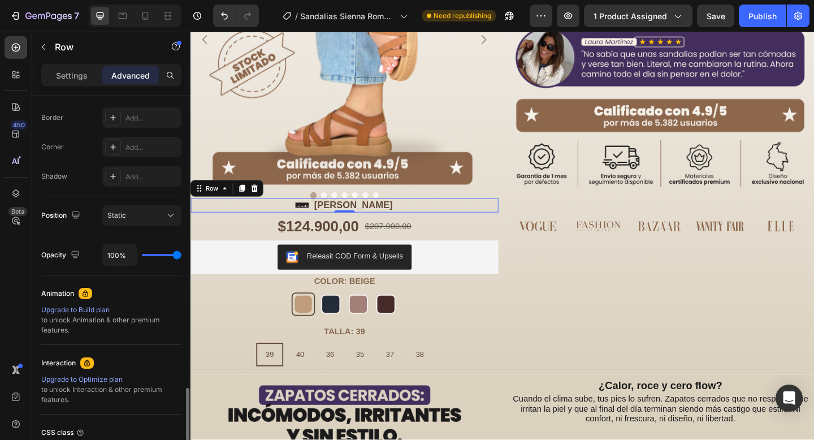
scroll to position [0, 0]
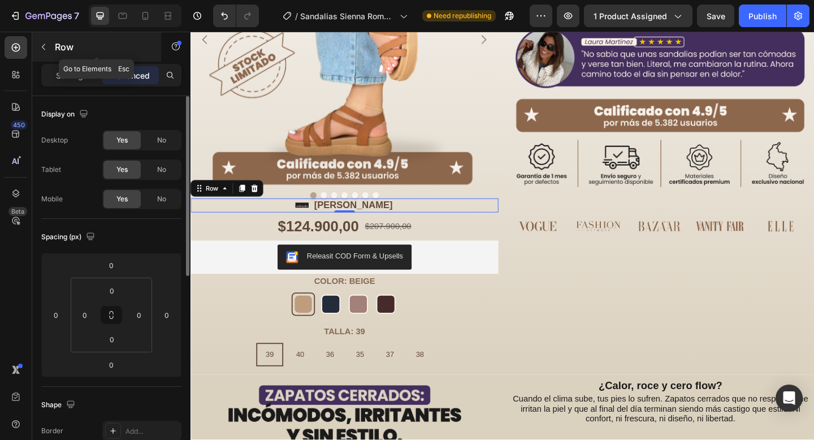
click at [51, 45] on button "button" at bounding box center [43, 47] width 18 height 18
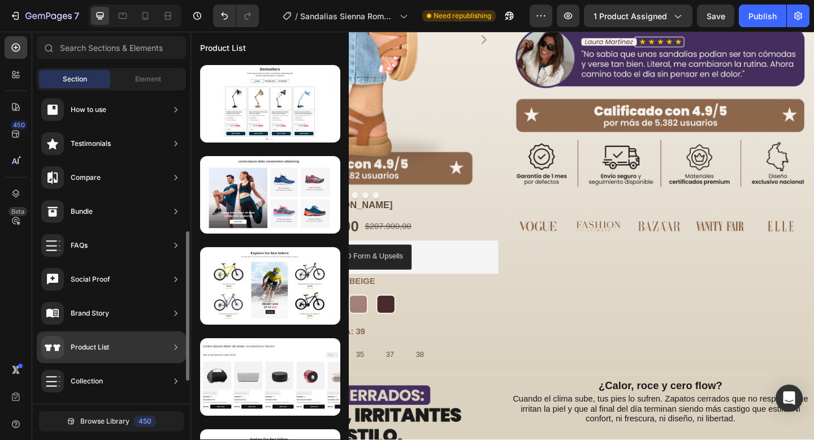
scroll to position [266, 0]
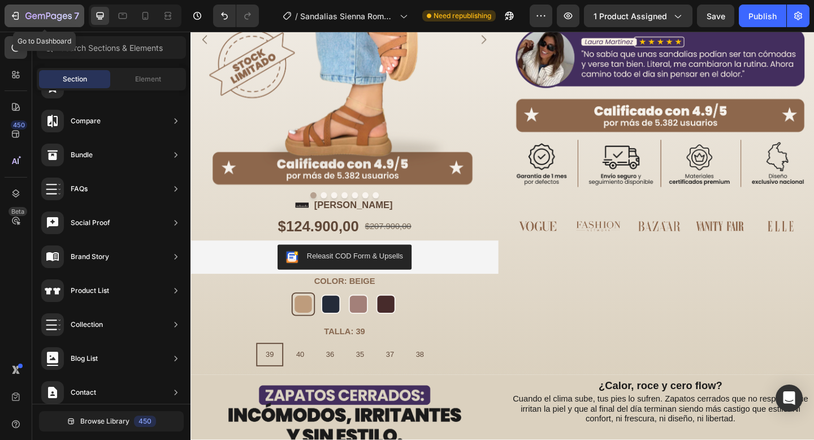
click at [14, 15] on icon "button" at bounding box center [14, 15] width 5 height 3
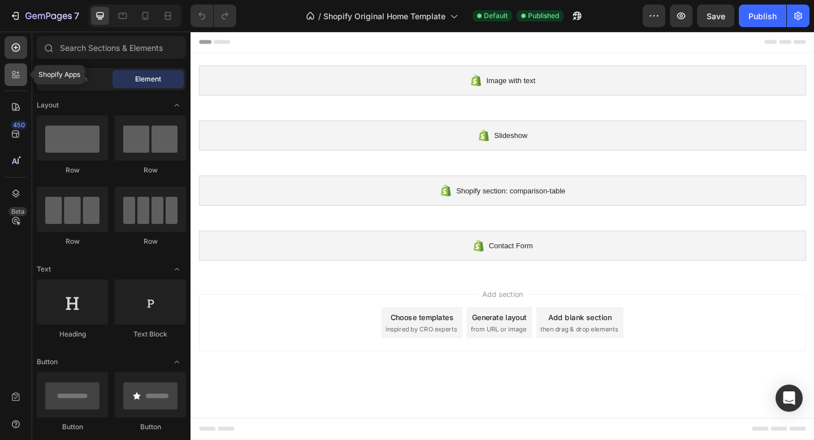
click at [11, 79] on icon at bounding box center [15, 74] width 11 height 11
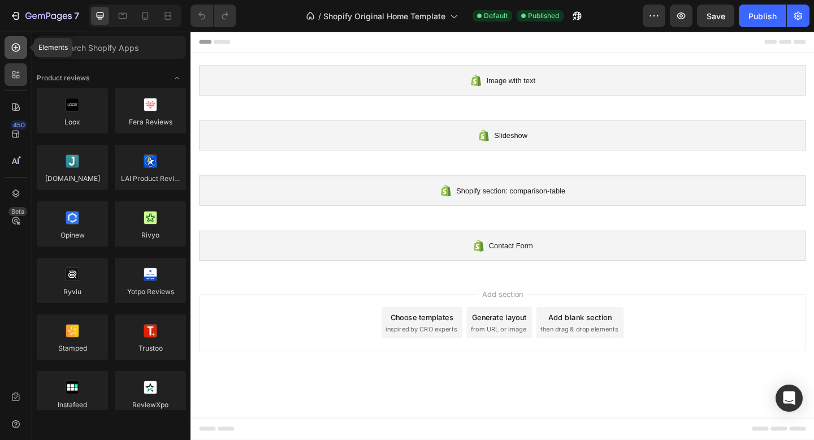
click at [17, 37] on div at bounding box center [16, 47] width 23 height 23
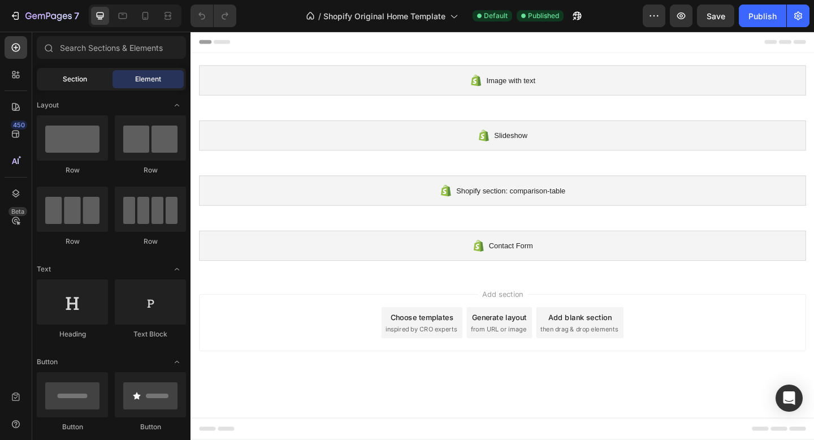
click at [92, 84] on div "Section" at bounding box center [74, 79] width 71 height 18
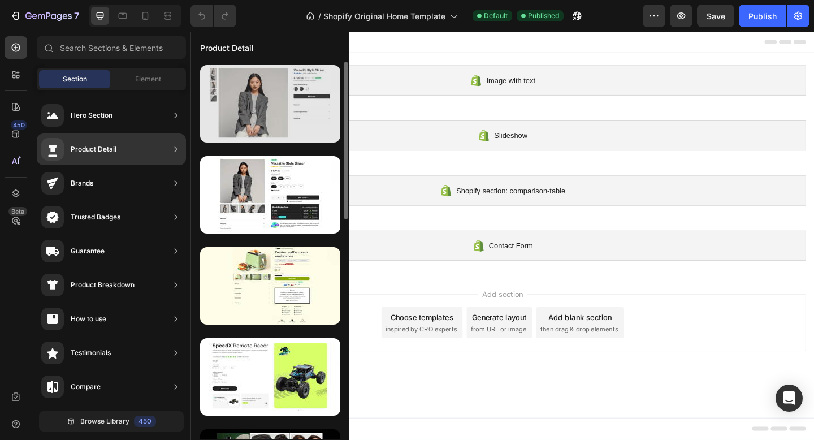
click at [270, 120] on div at bounding box center [270, 103] width 140 height 77
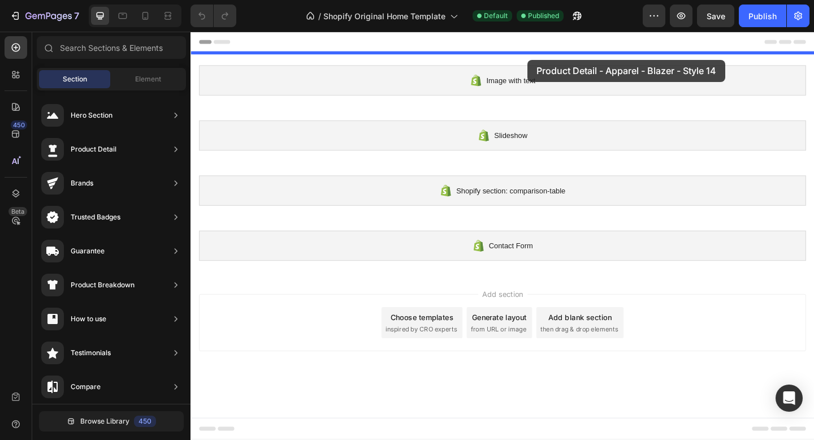
drag, startPoint x: 466, startPoint y: 144, endPoint x: 556, endPoint y: 62, distance: 122.0
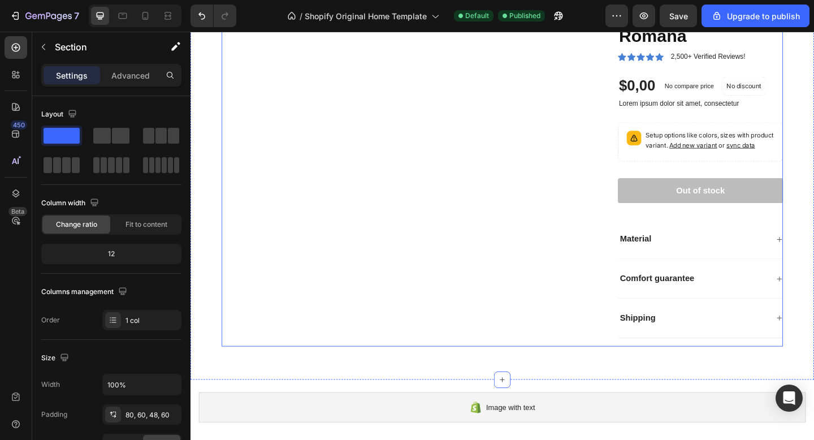
scroll to position [110, 0]
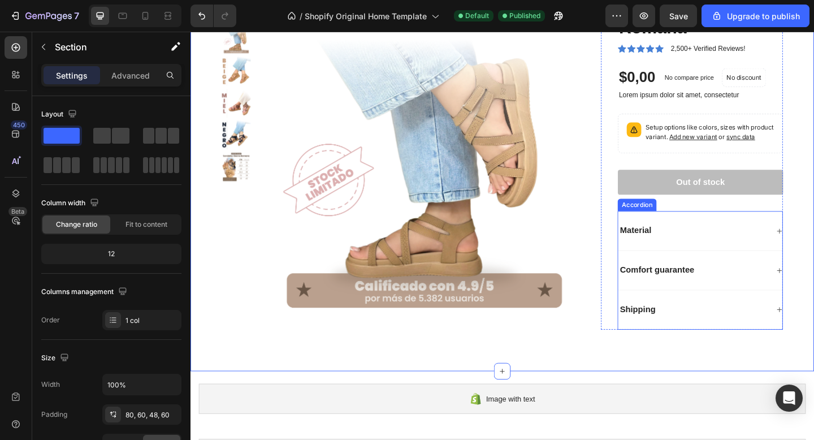
click at [657, 254] on p "Material" at bounding box center [674, 248] width 34 height 12
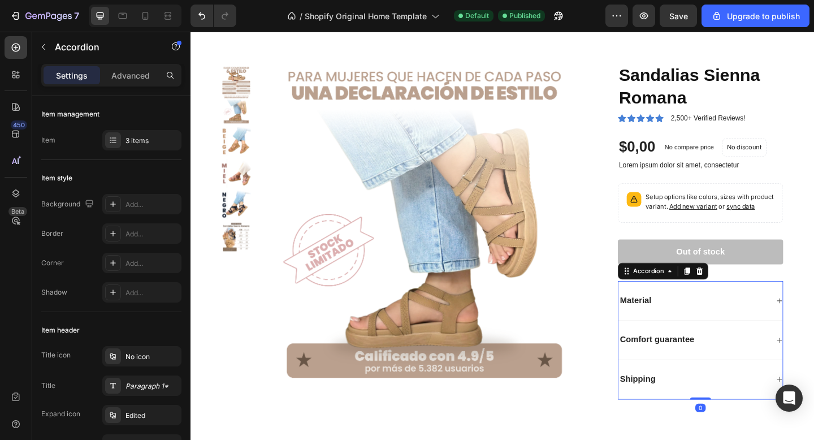
scroll to position [0, 0]
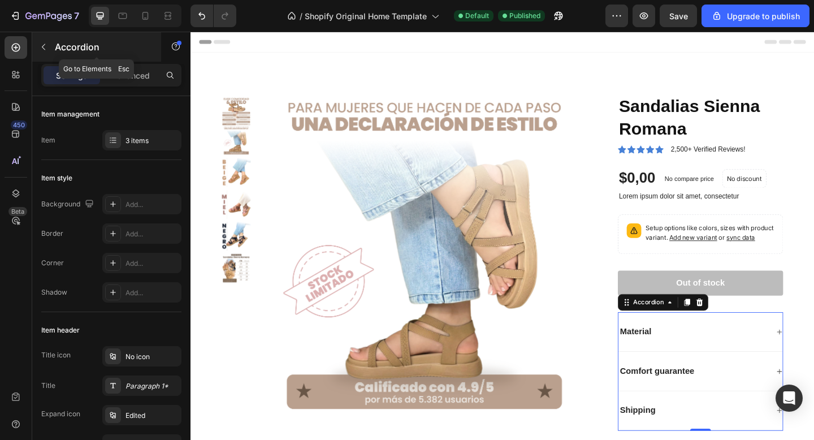
click at [48, 41] on button "button" at bounding box center [43, 47] width 18 height 18
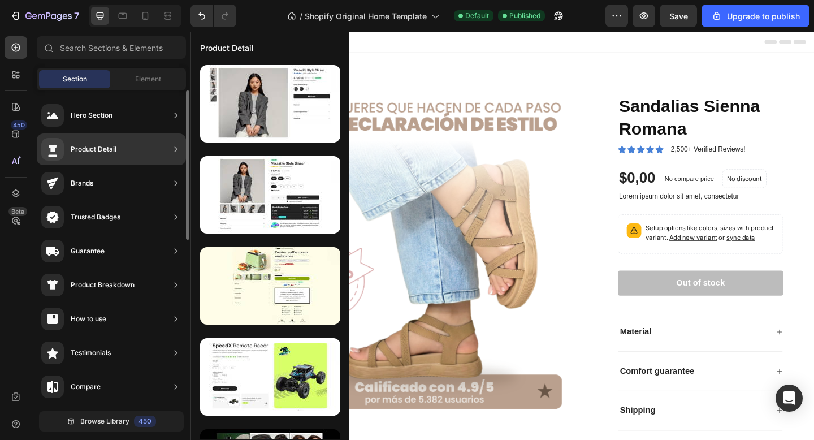
click at [90, 146] on div "Product Detail" at bounding box center [94, 149] width 46 height 11
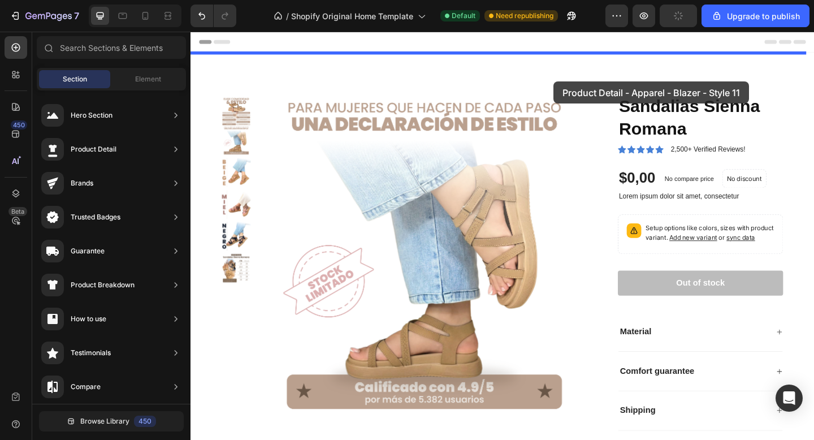
drag, startPoint x: 489, startPoint y: 225, endPoint x: 585, endPoint y: 86, distance: 169.1
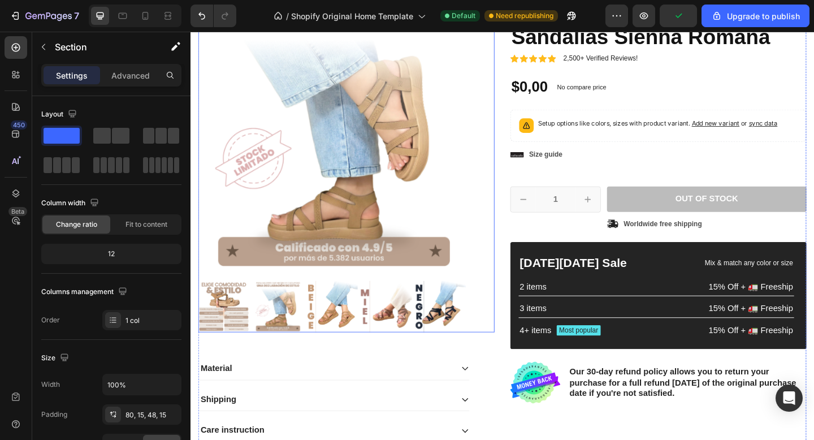
scroll to position [108, 0]
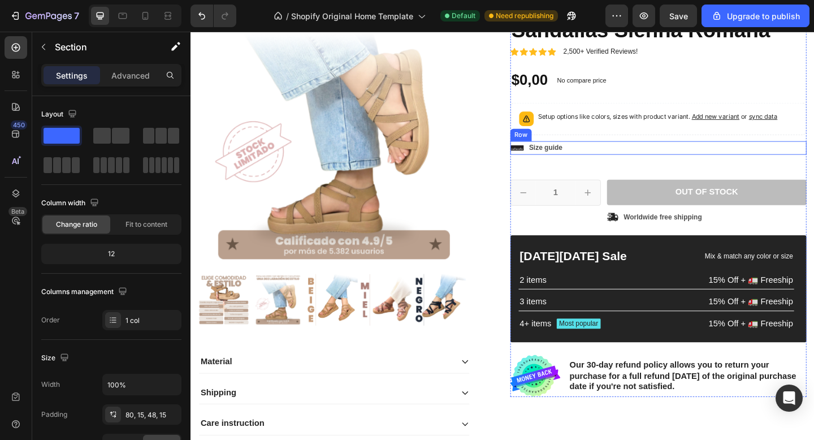
click at [602, 155] on div "Icon Size guide Text Block Row" at bounding box center [699, 158] width 322 height 15
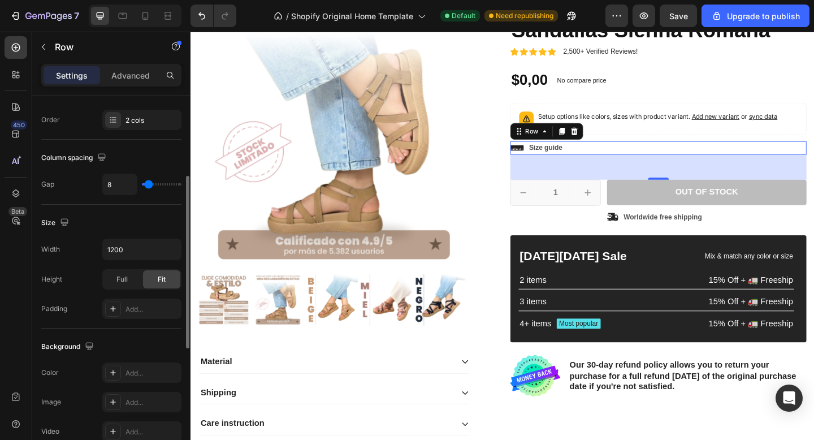
scroll to position [175, 0]
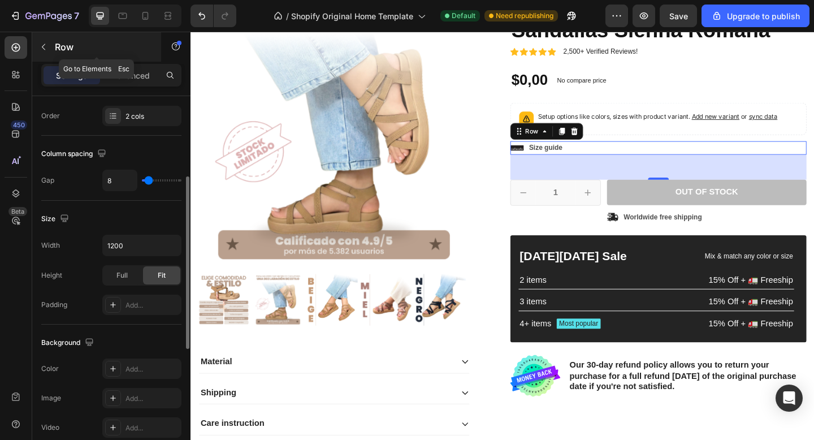
click at [145, 57] on div "Row" at bounding box center [96, 46] width 129 height 29
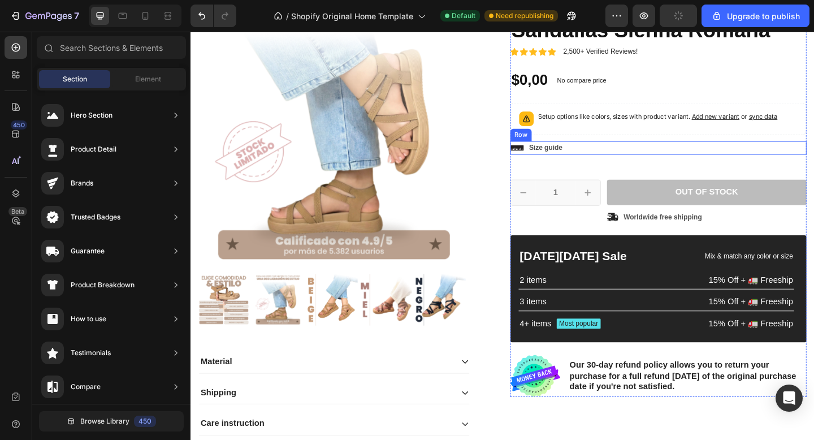
click at [603, 162] on div "Icon Size guide Text Block Row" at bounding box center [699, 158] width 322 height 15
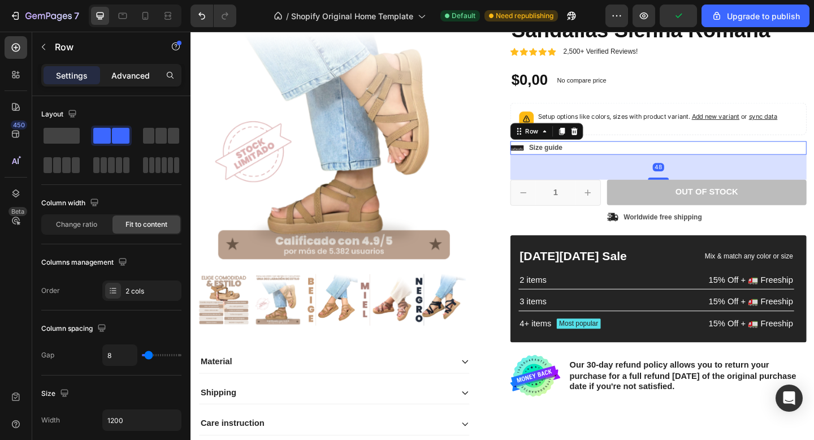
click at [108, 71] on div "Advanced" at bounding box center [130, 75] width 57 height 18
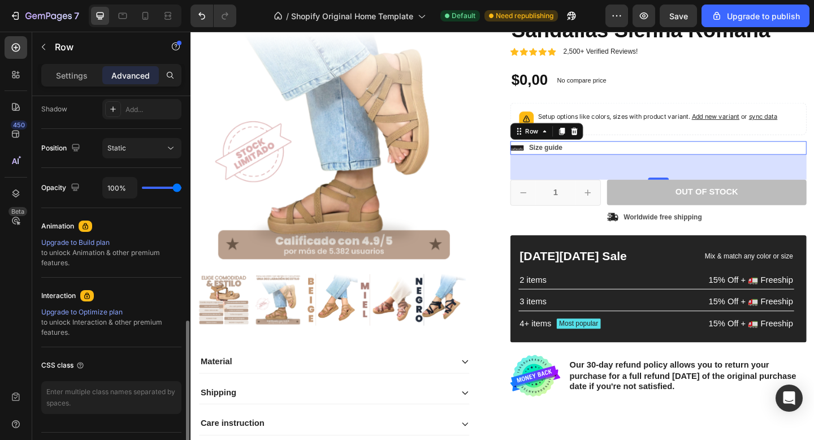
scroll to position [409, 0]
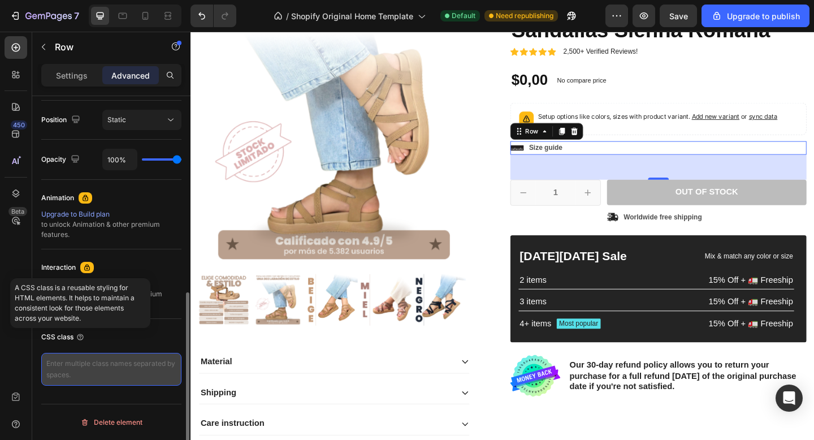
click at [64, 367] on textarea at bounding box center [111, 369] width 140 height 33
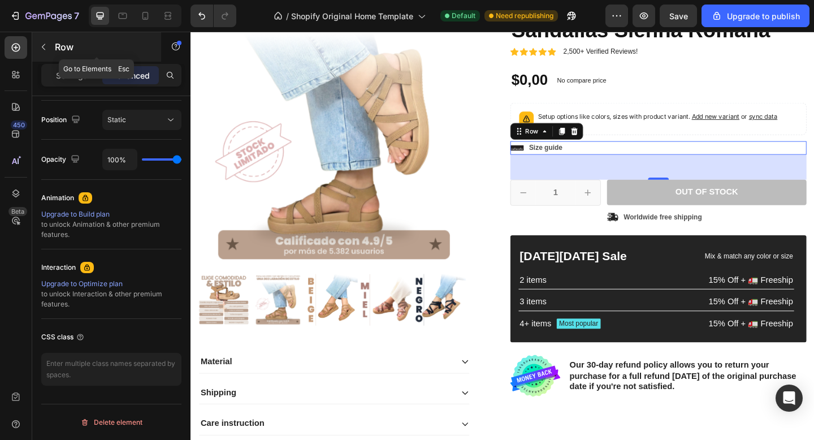
click at [41, 41] on button "button" at bounding box center [43, 47] width 18 height 18
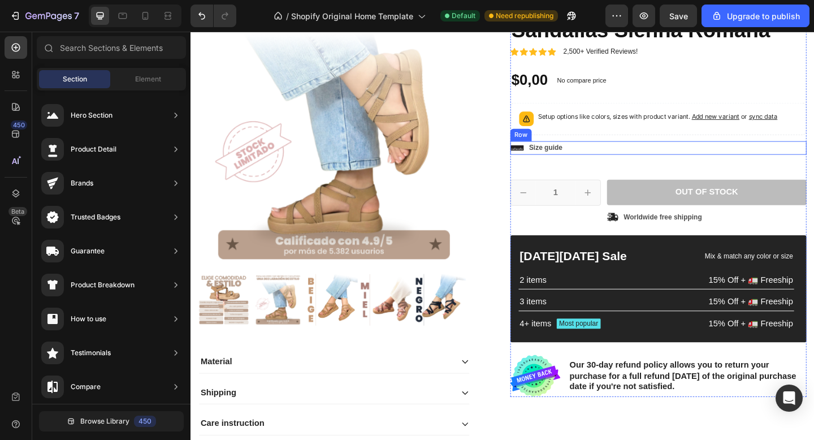
click at [606, 157] on div "Icon Size guide Text Block Row" at bounding box center [699, 158] width 322 height 15
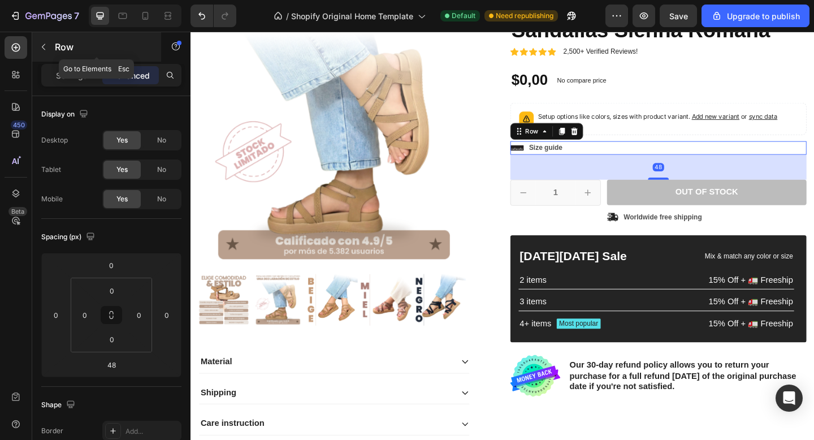
click at [51, 39] on div at bounding box center [43, 47] width 18 height 18
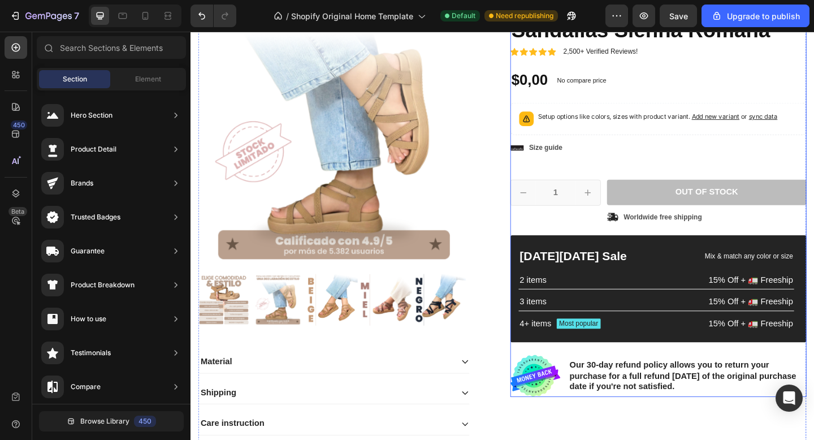
click at [657, 166] on div "Icon Icon Icon Icon Icon Icon List 2,500+ Verified Reviews! Text Block Row No d…" at bounding box center [699, 210] width 322 height 437
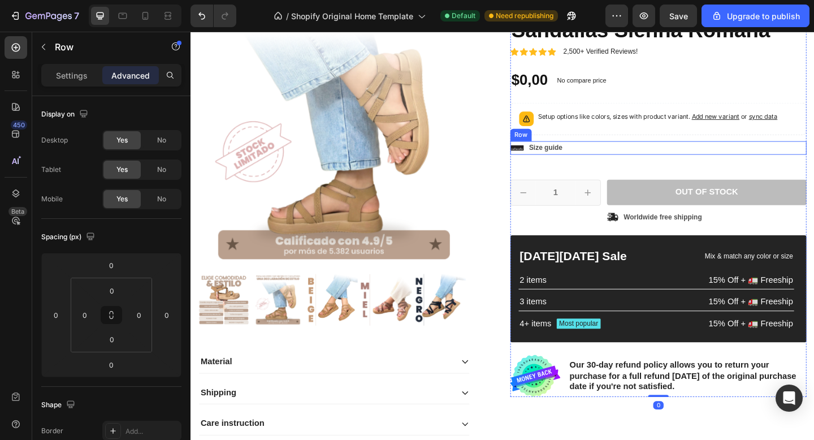
click at [641, 162] on div "Icon Size guide Text Block Row" at bounding box center [699, 158] width 322 height 15
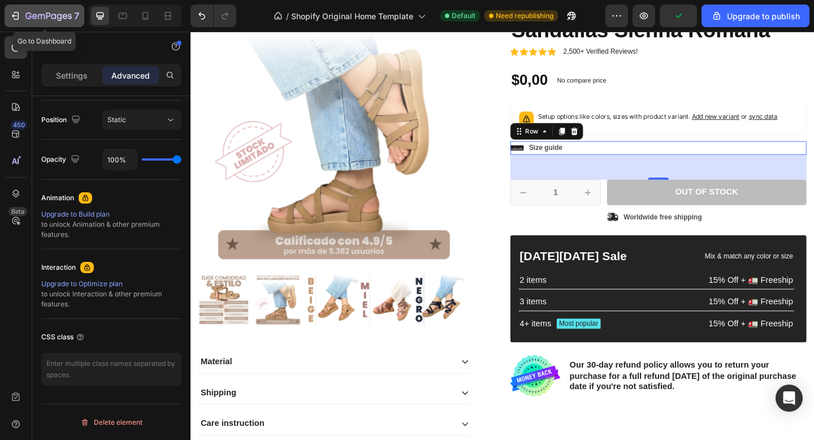
click at [18, 8] on button "7" at bounding box center [45, 16] width 80 height 23
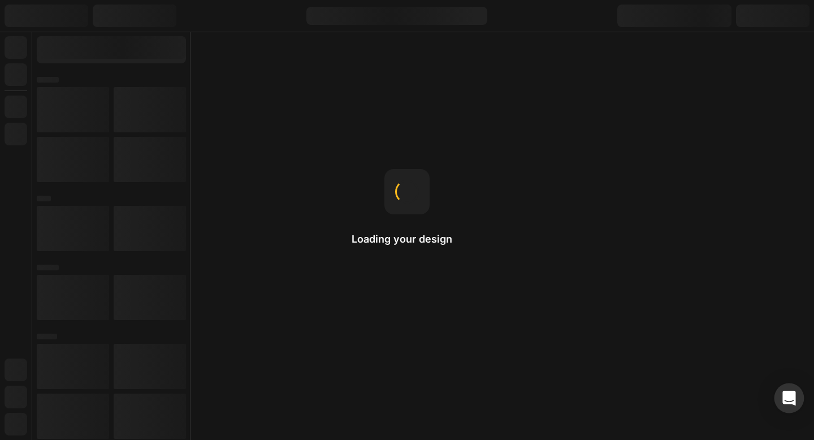
click at [787, 388] on div "Open Intercom Messenger" at bounding box center [789, 398] width 30 height 30
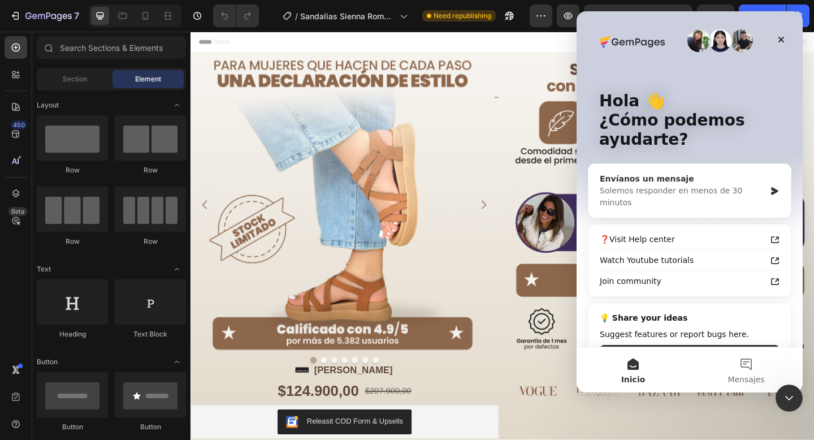
click at [655, 189] on div "Solemos responder en menos de 30 minutos" at bounding box center [683, 197] width 166 height 24
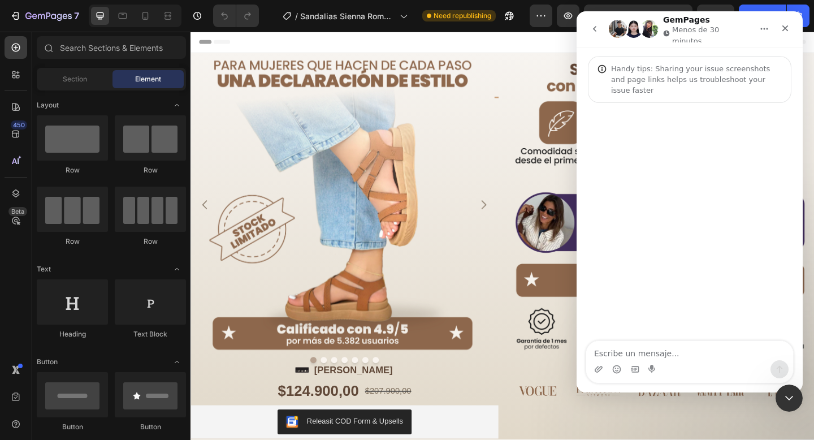
click at [611, 355] on textarea "Escribe un mensaje..." at bounding box center [689, 350] width 207 height 19
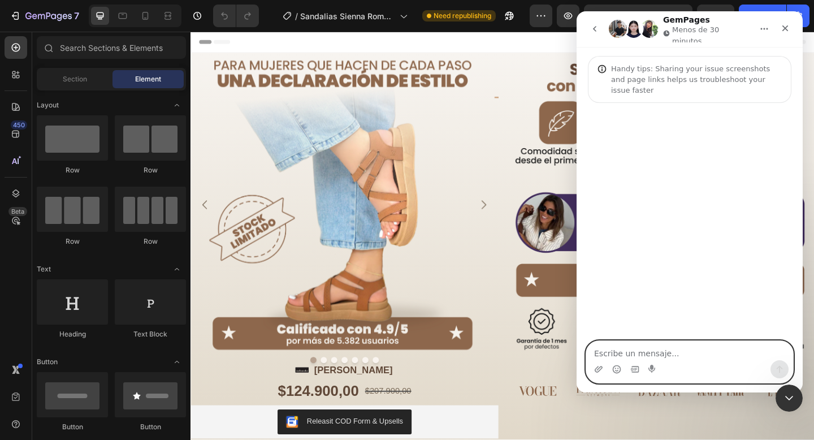
click at [614, 344] on textarea "Escribe un mensaje..." at bounding box center [689, 350] width 207 height 19
paste textarea "Hello, I would like help adding a button with a size guide."
type textarea "Hello, I would like help adding a button with a size guide."
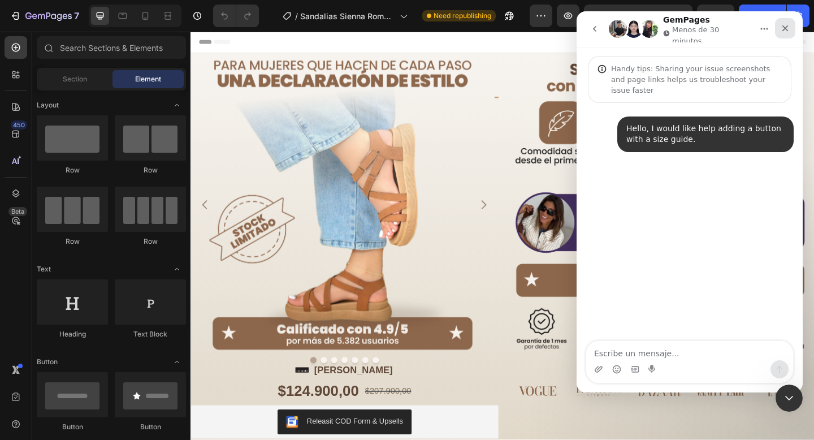
click at [789, 27] on icon "Cerrar" at bounding box center [784, 28] width 9 height 9
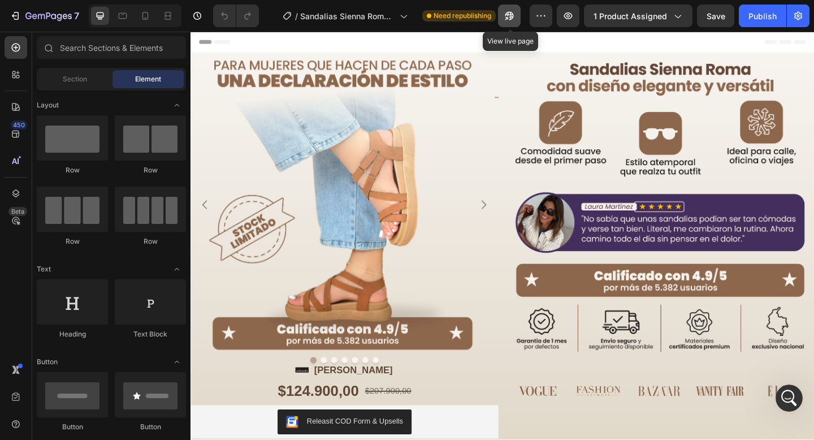
click at [510, 7] on button "button" at bounding box center [509, 16] width 23 height 23
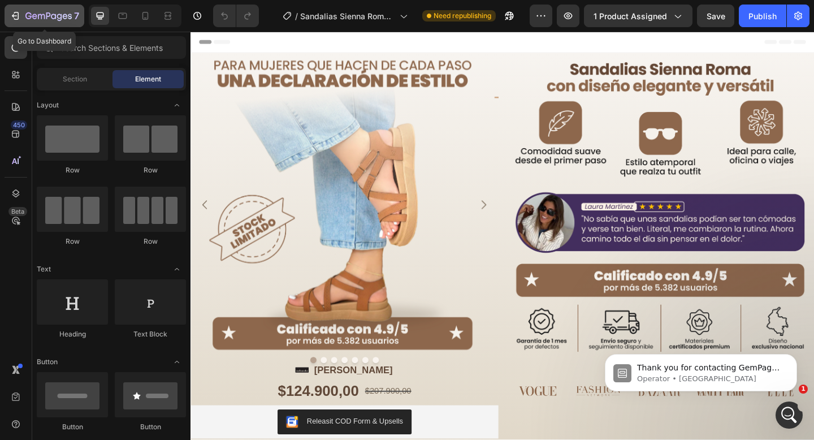
click at [50, 19] on icon "button" at bounding box center [48, 17] width 46 height 10
